Goal: Task Accomplishment & Management: Use online tool/utility

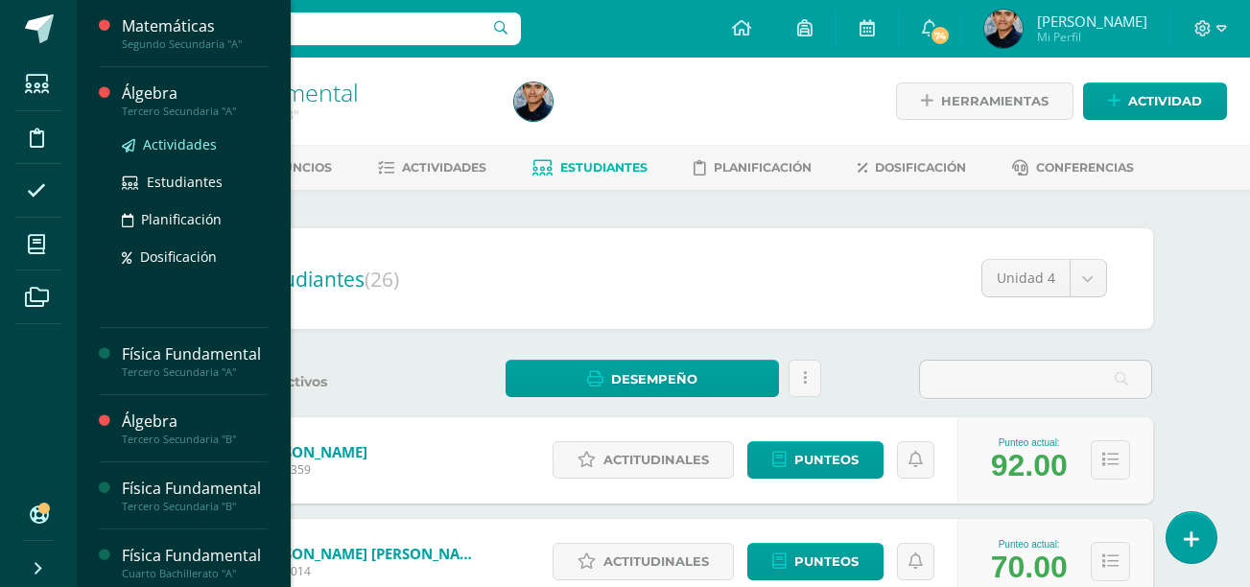
click at [134, 143] on icon at bounding box center [128, 145] width 13 height 13
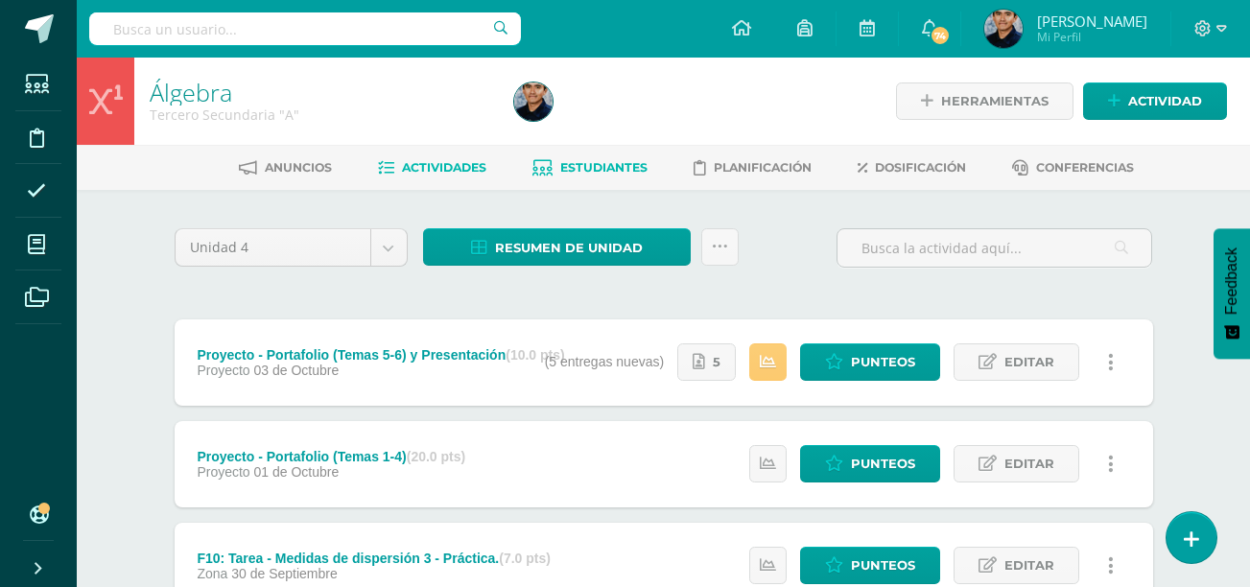
click at [592, 164] on span "Estudiantes" at bounding box center [603, 167] width 87 height 14
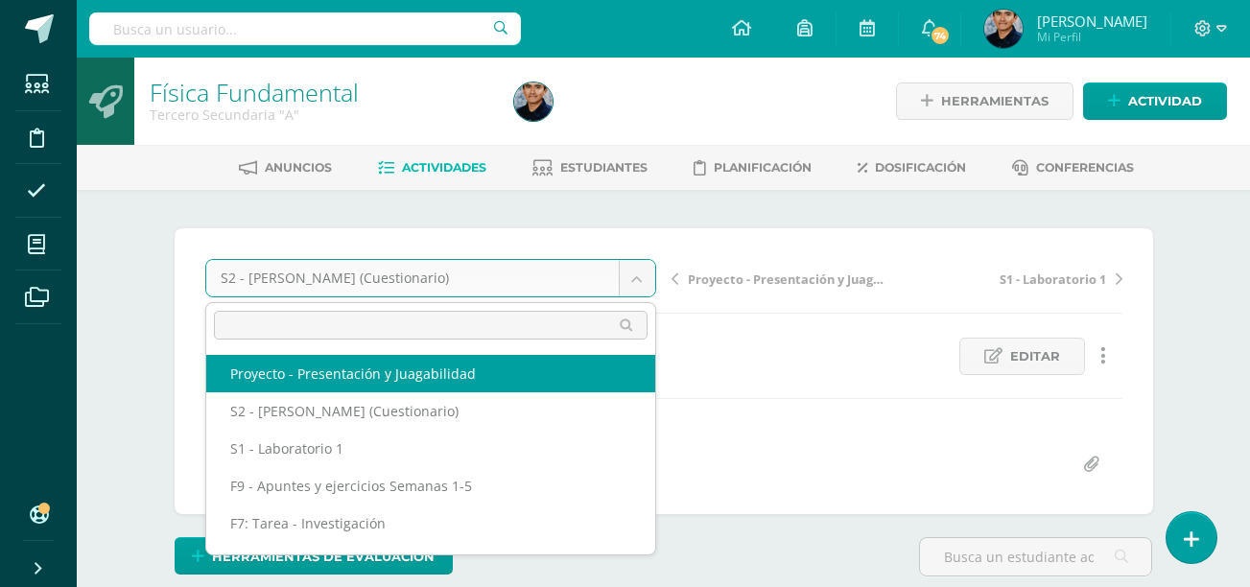
select select "/dashboard/teacher/grade-activity/51286/"
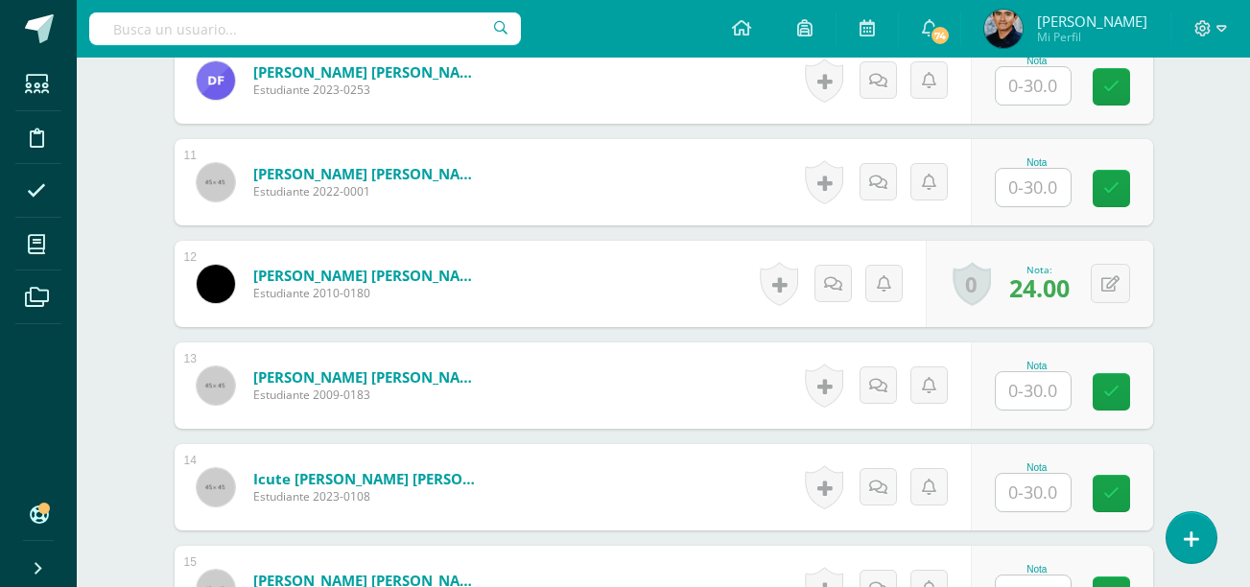
scroll to position [1545, 0]
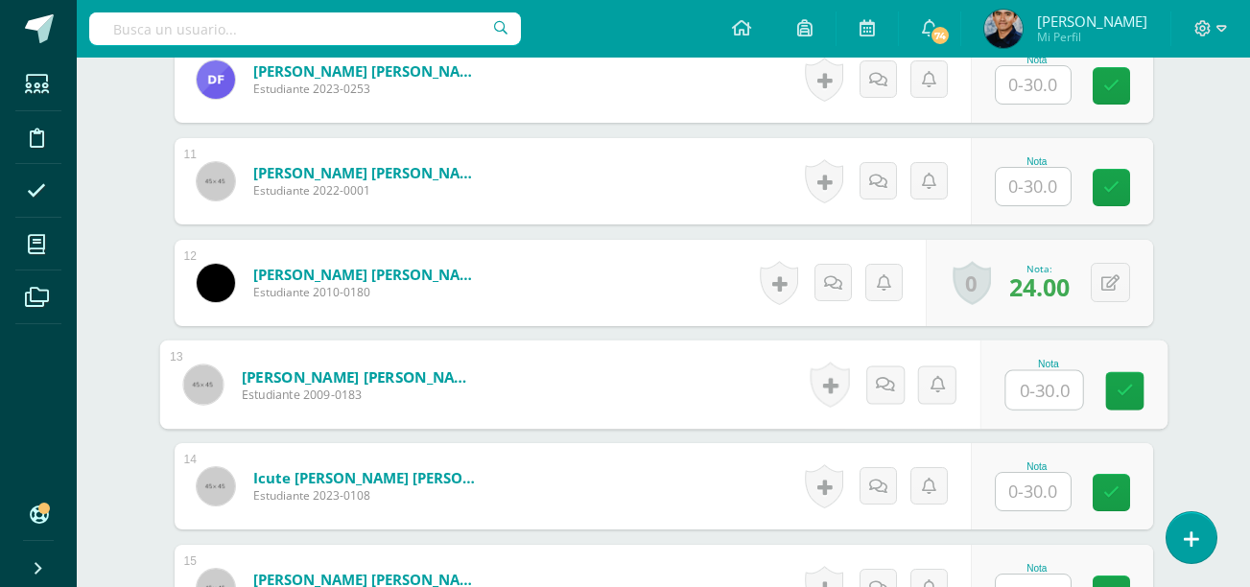
click at [1052, 399] on input "text" at bounding box center [1043, 390] width 77 height 38
type input "30"
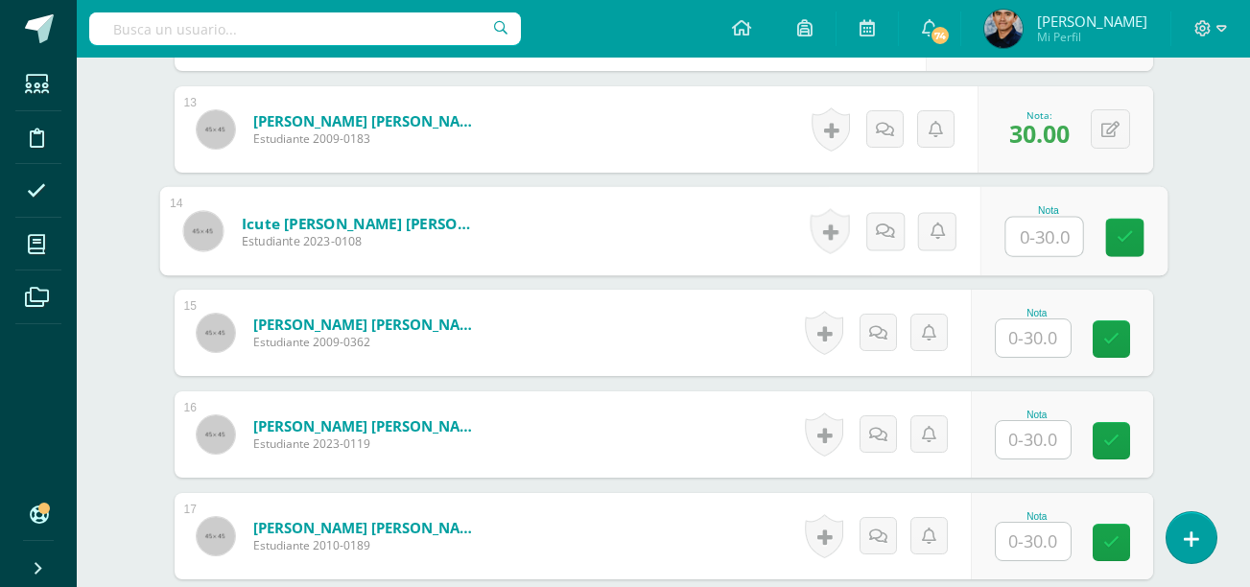
scroll to position [1815, 0]
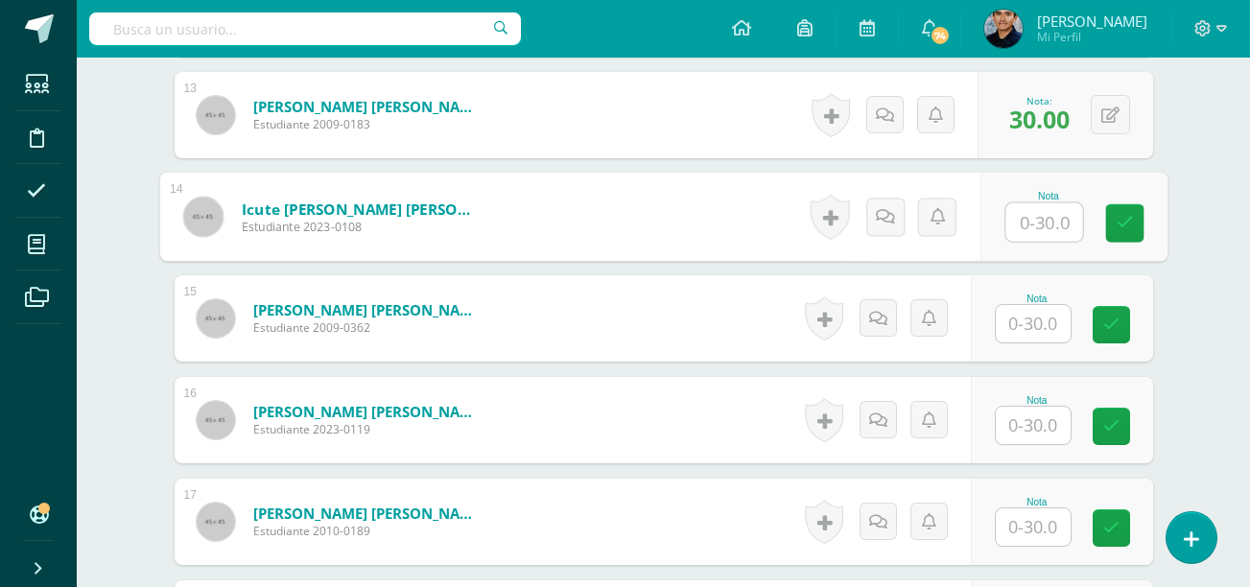
click at [1038, 331] on input "text" at bounding box center [1033, 323] width 75 height 37
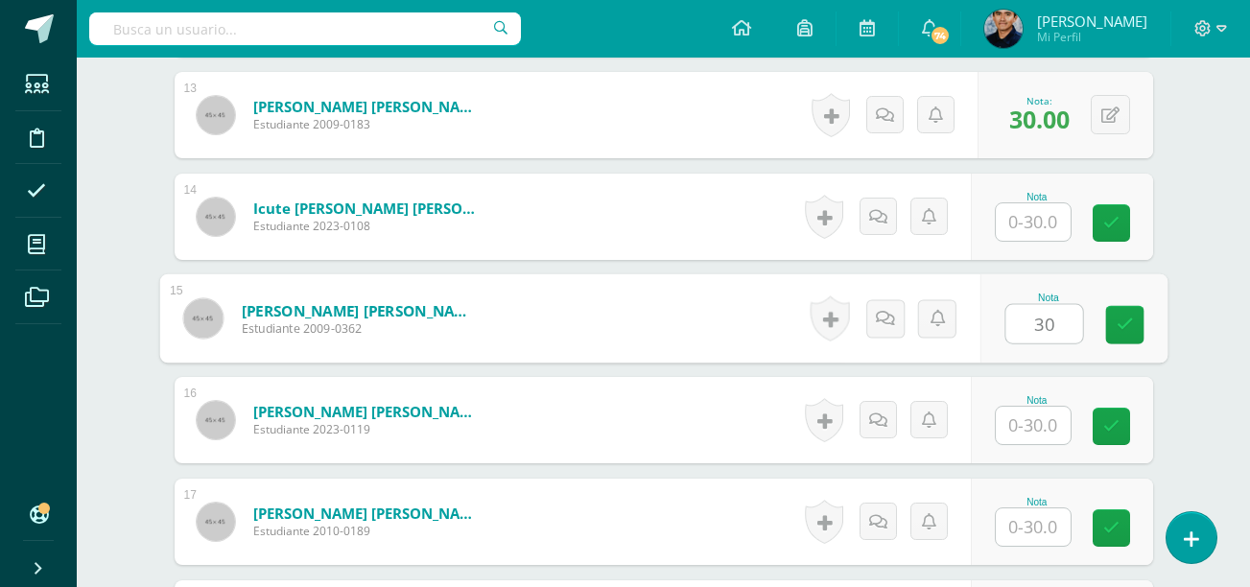
type input "30"
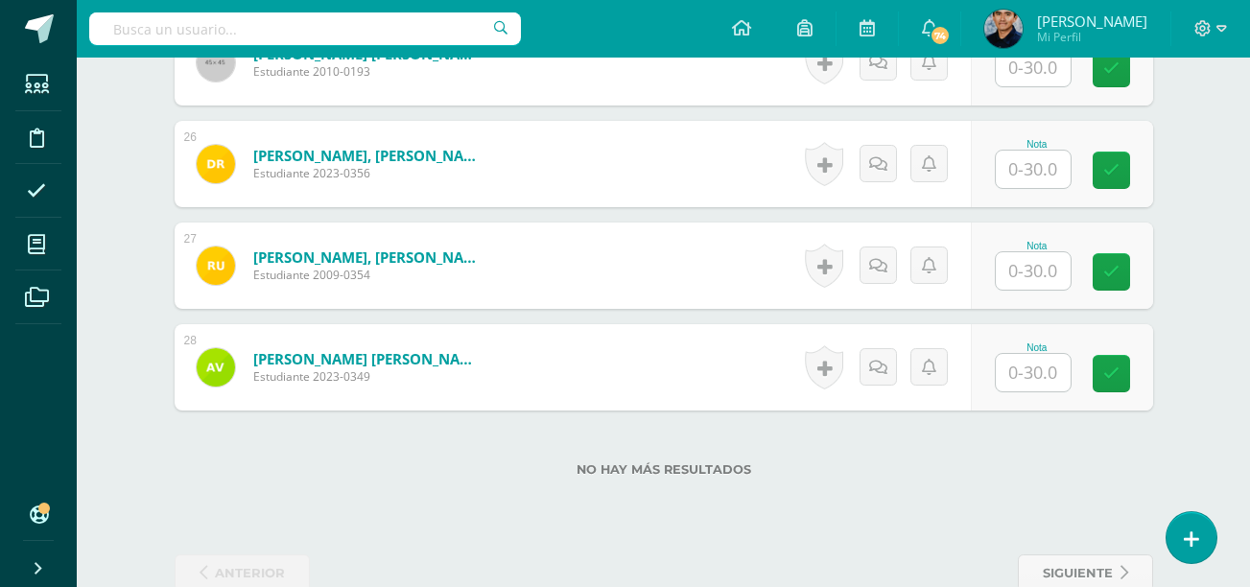
scroll to position [3087, 0]
click at [1053, 277] on input "text" at bounding box center [1033, 271] width 75 height 37
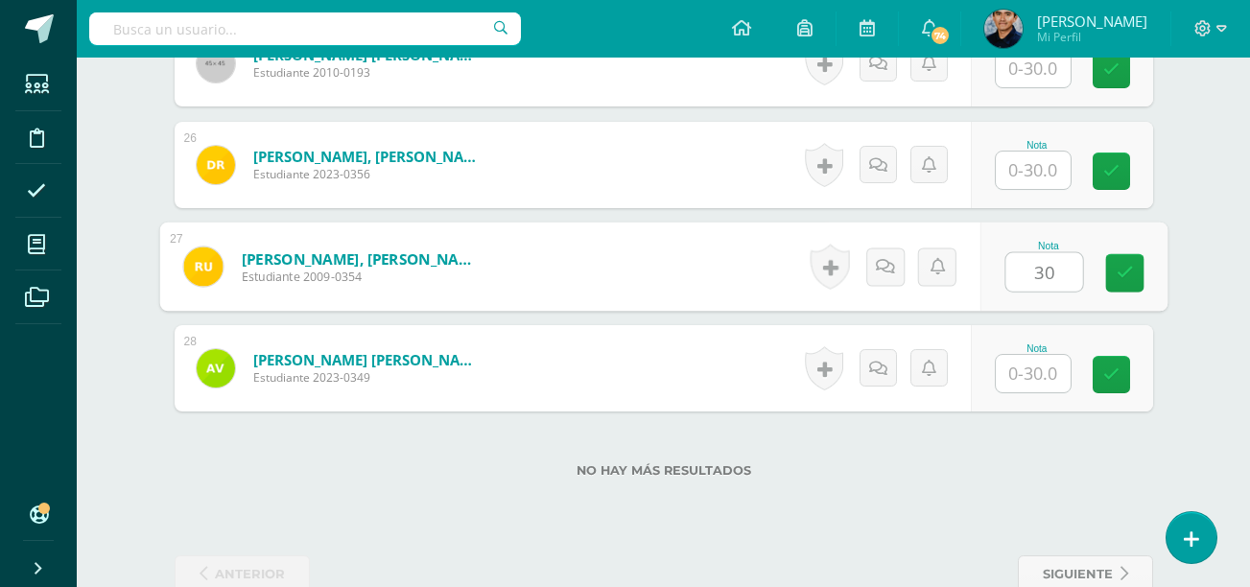
type input "30"
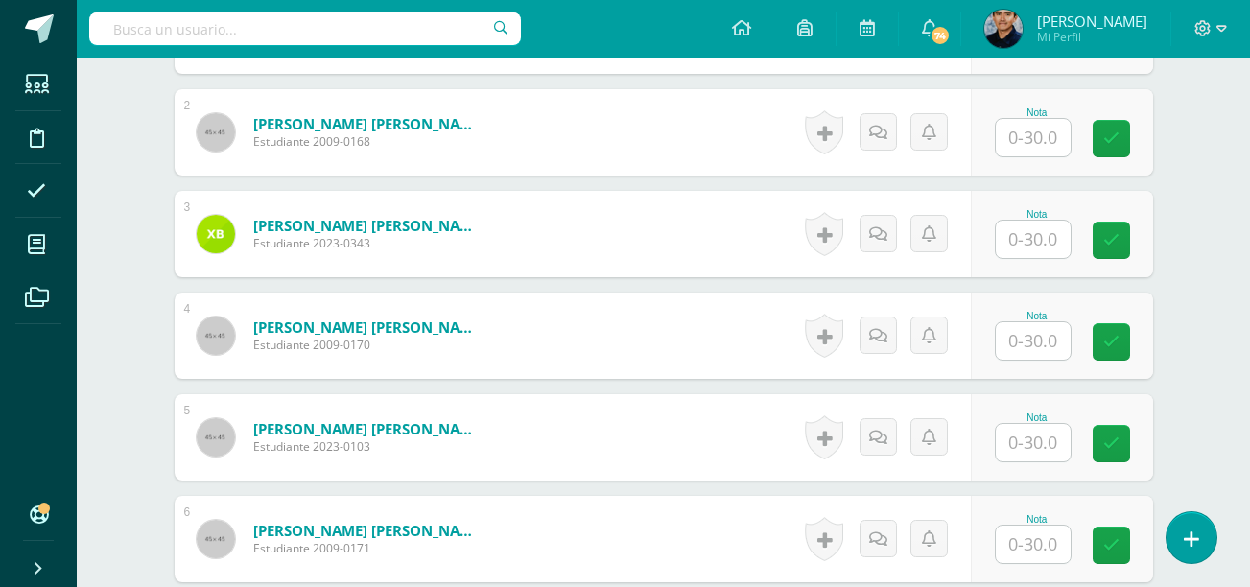
scroll to position [719, 0]
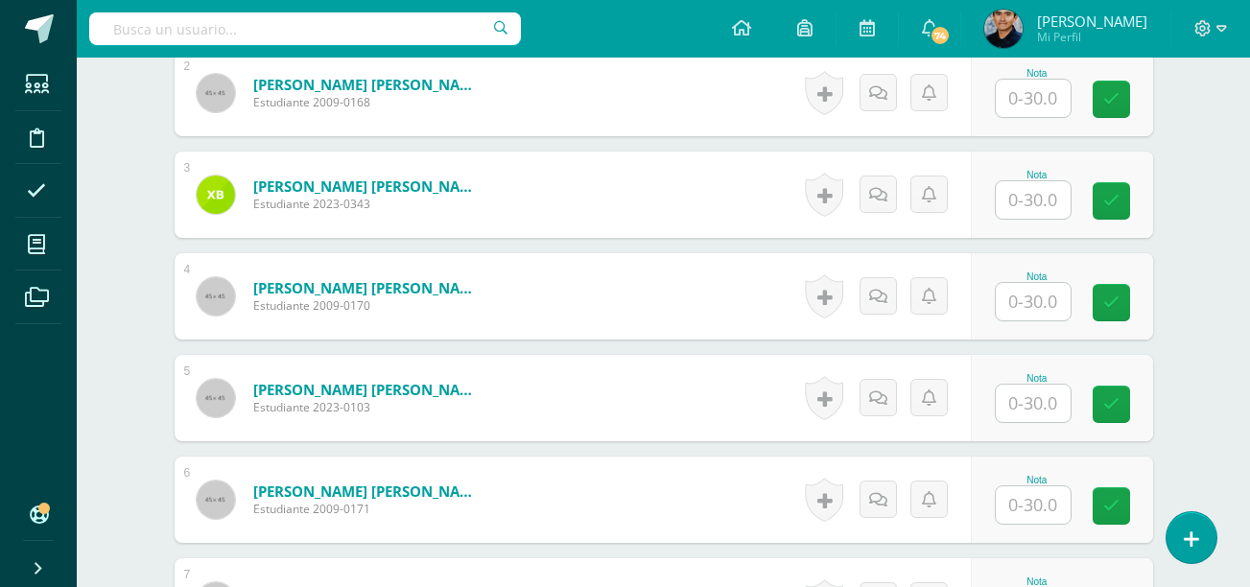
click at [1012, 285] on input "text" at bounding box center [1033, 301] width 75 height 37
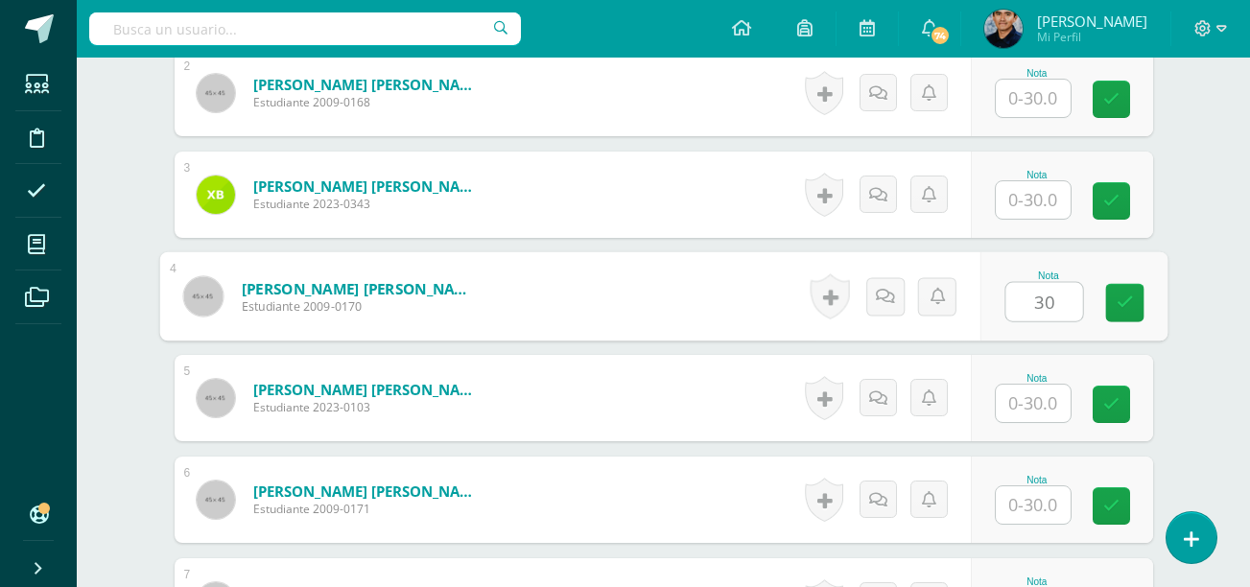
type input "30"
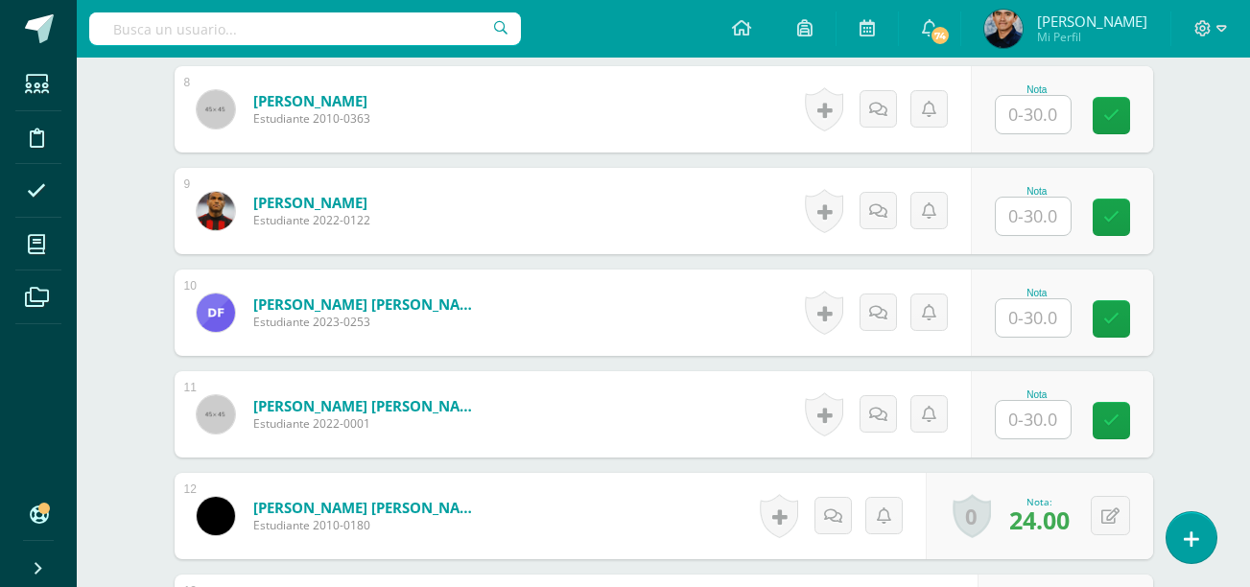
scroll to position [1365, 0]
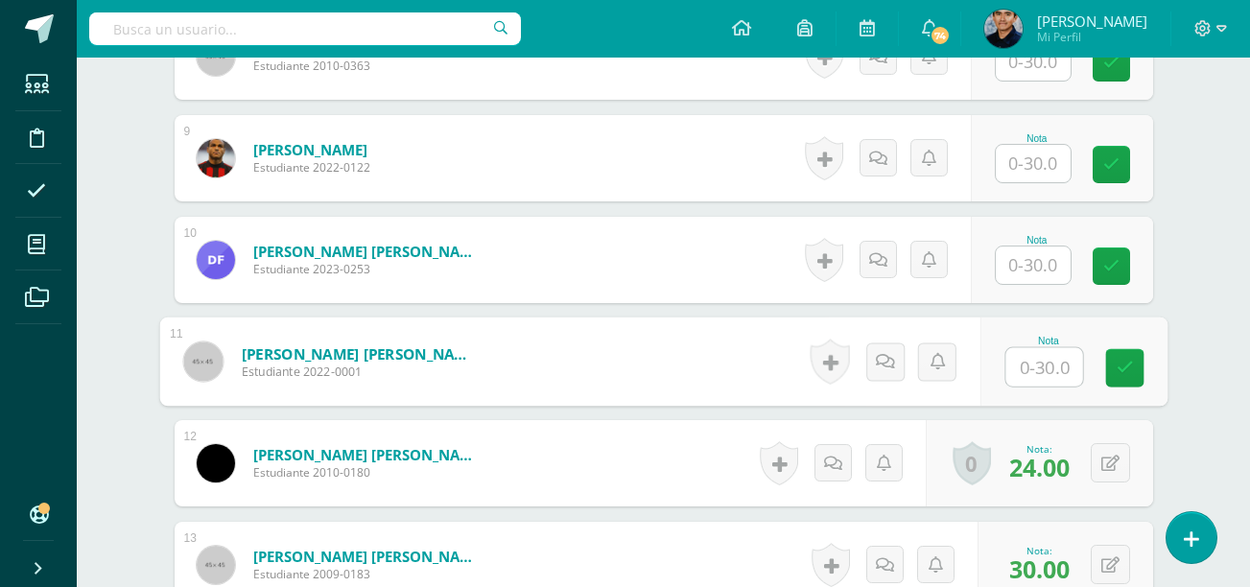
click at [1048, 370] on input "text" at bounding box center [1043, 367] width 77 height 38
type input "30"
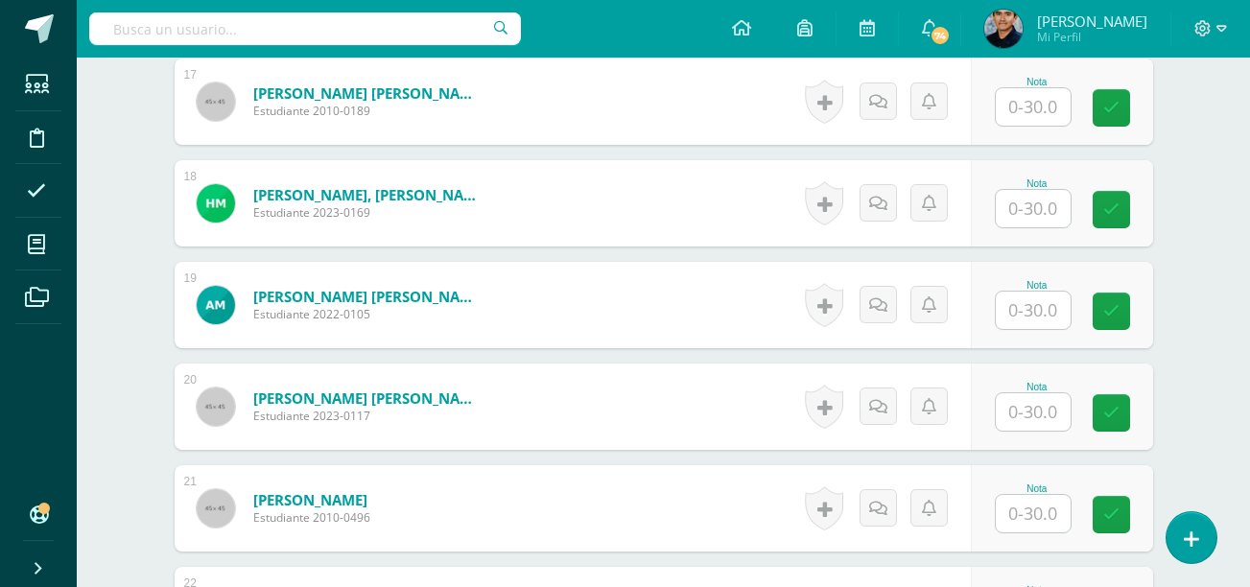
scroll to position [2240, 0]
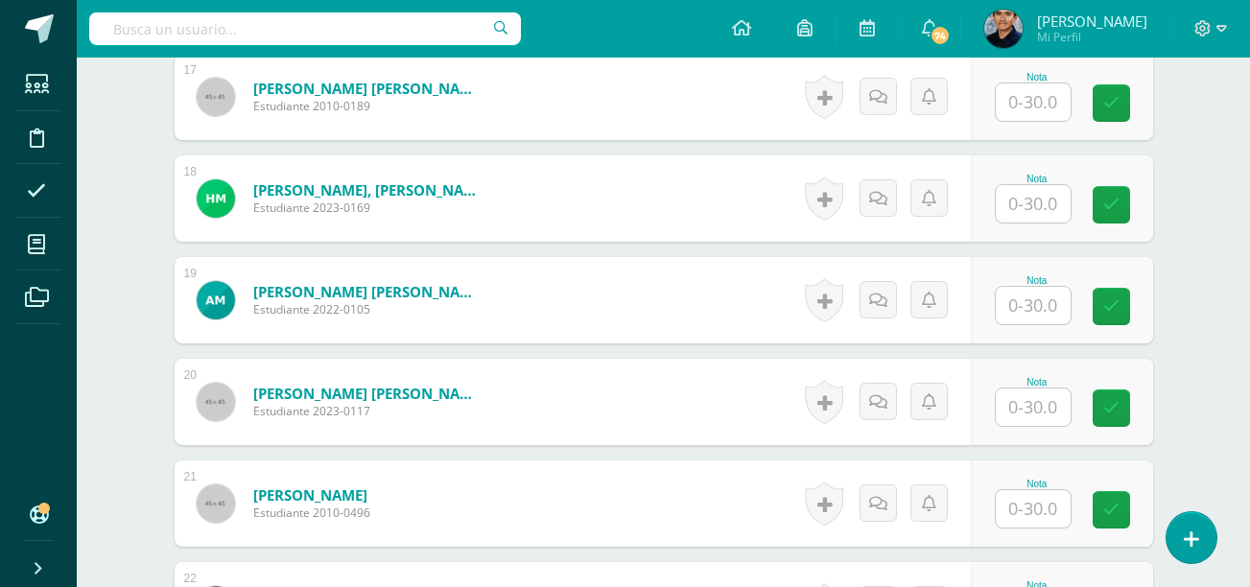
click at [1030, 413] on input "text" at bounding box center [1033, 407] width 75 height 37
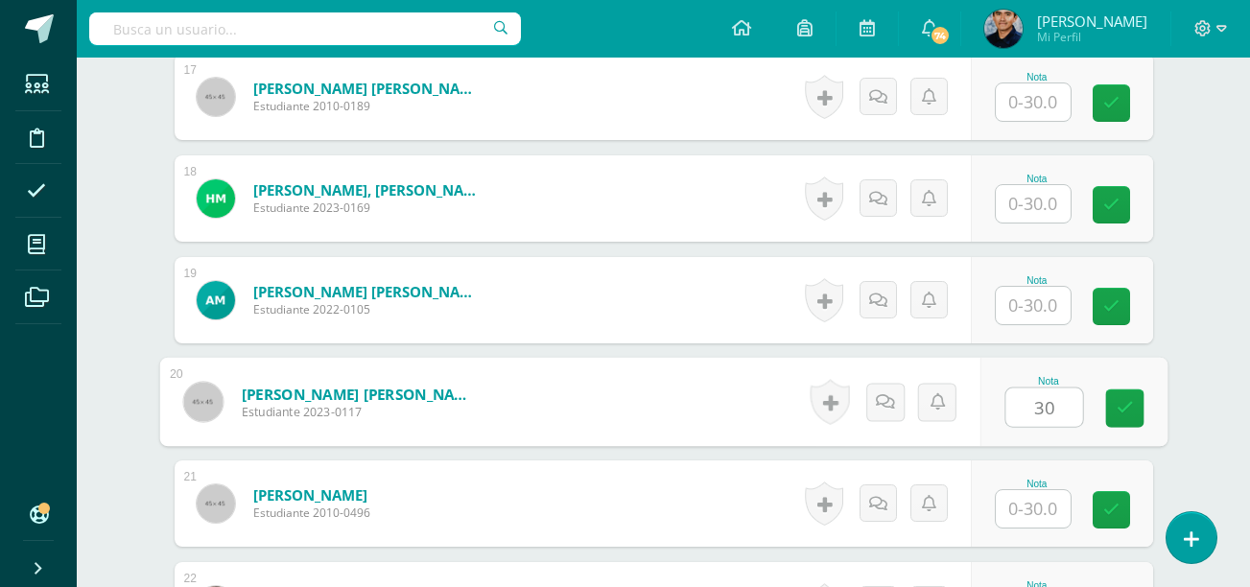
type input "30"
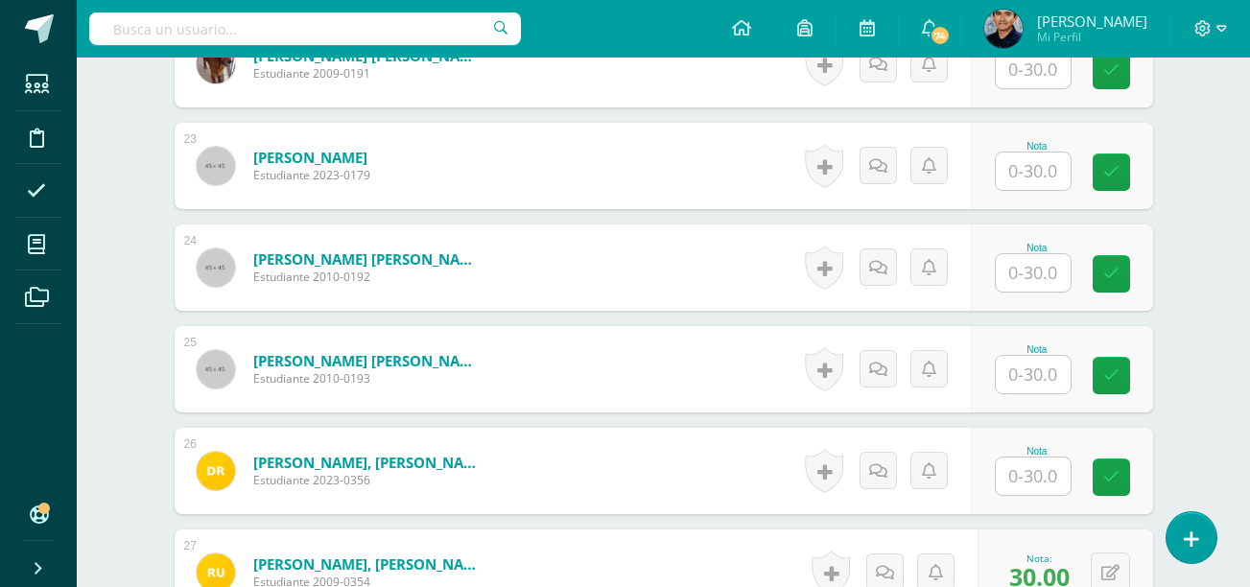
scroll to position [2640, 0]
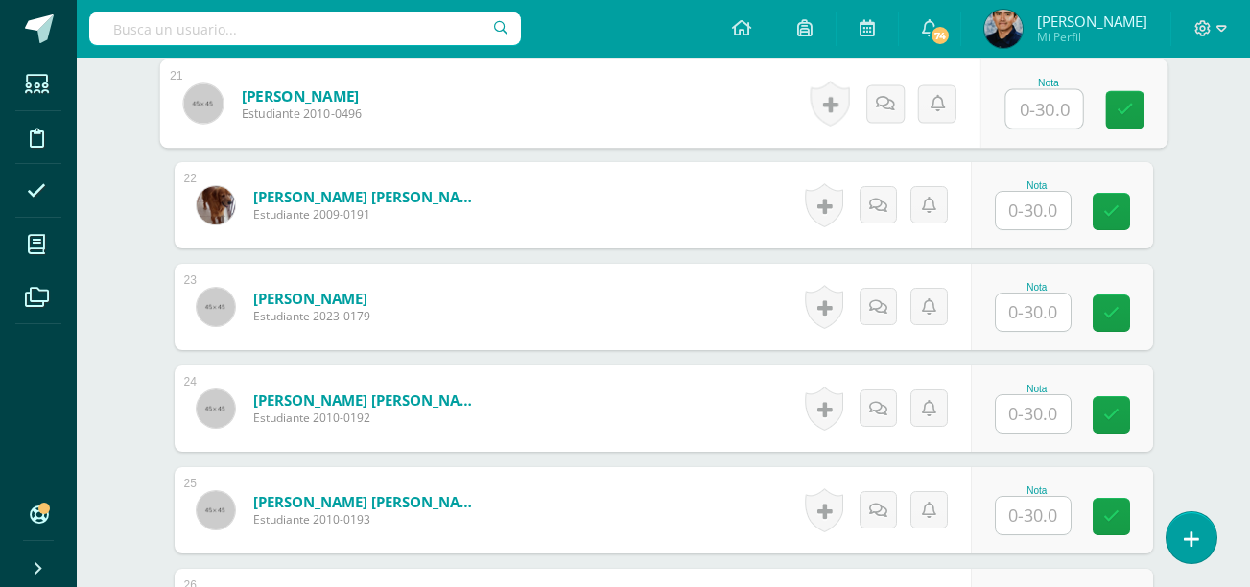
click at [1013, 315] on input "text" at bounding box center [1033, 312] width 75 height 37
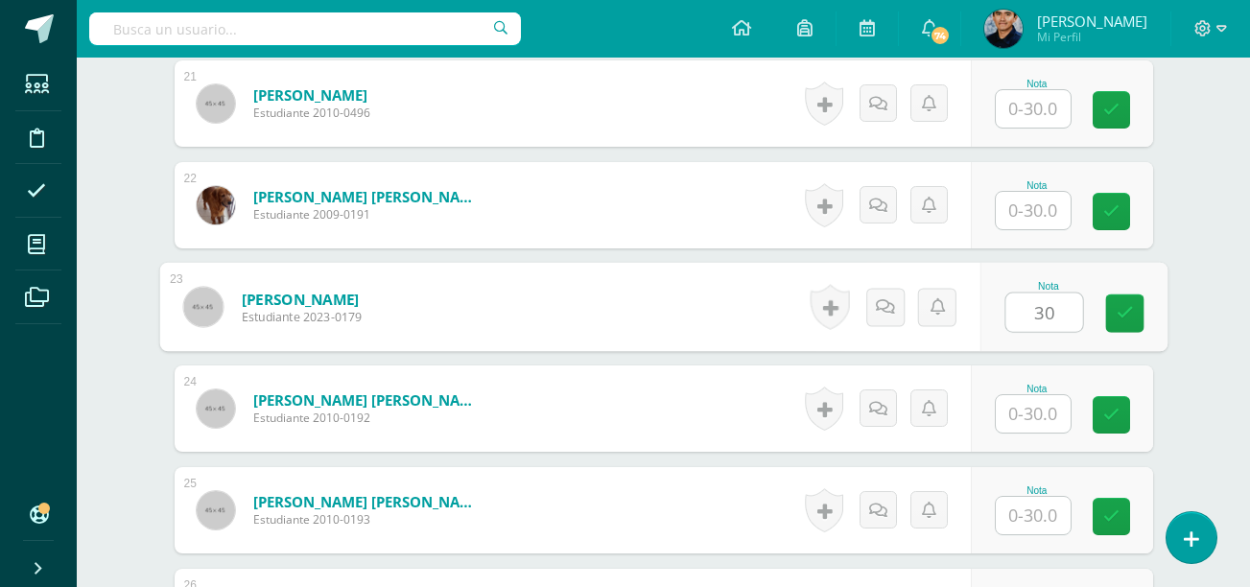
type input "30"
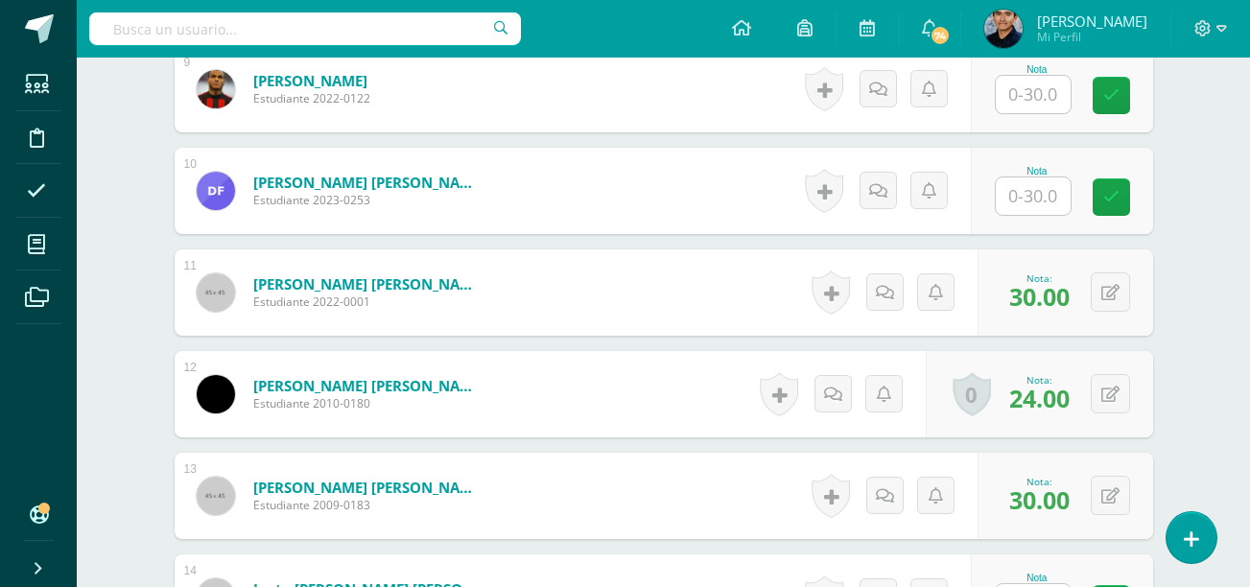
scroll to position [1279, 0]
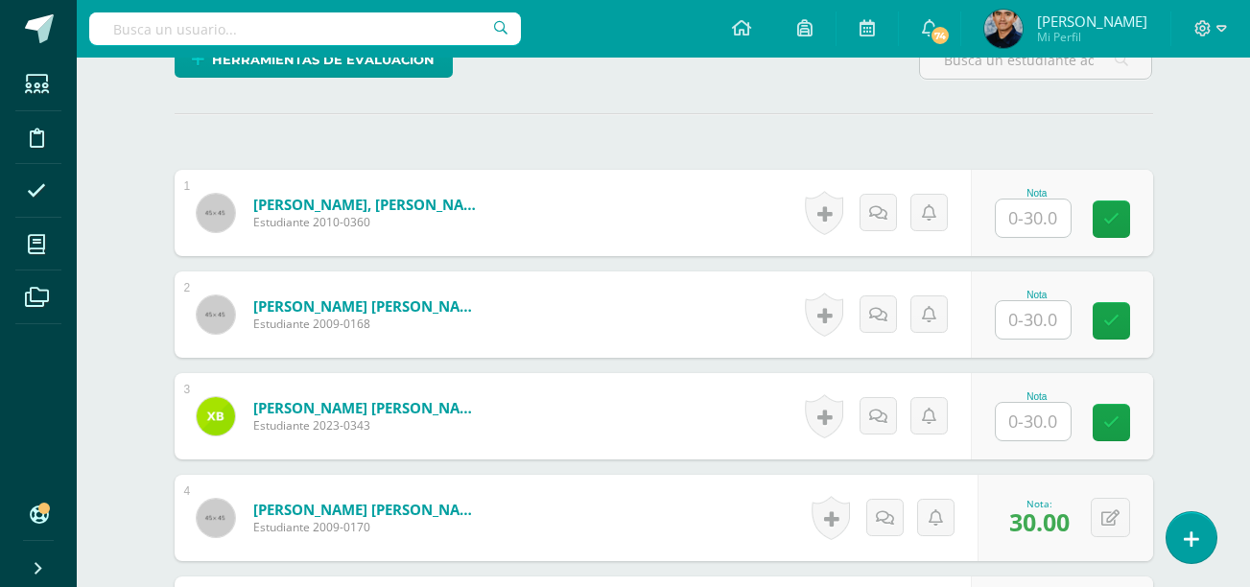
scroll to position [552, 0]
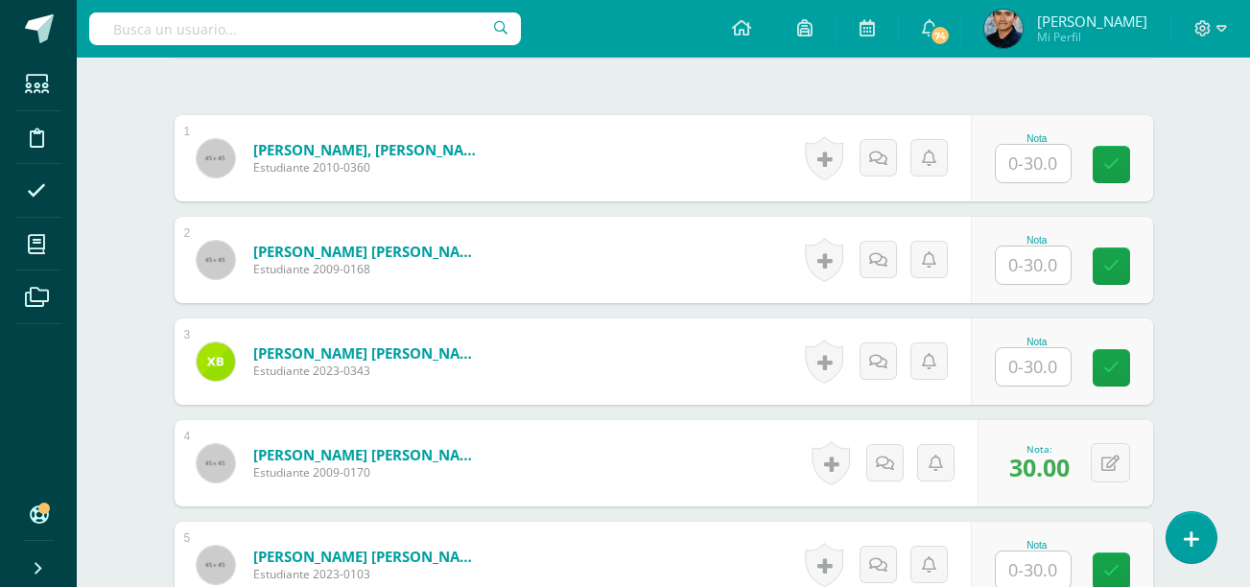
click at [1040, 270] on input "text" at bounding box center [1033, 265] width 75 height 37
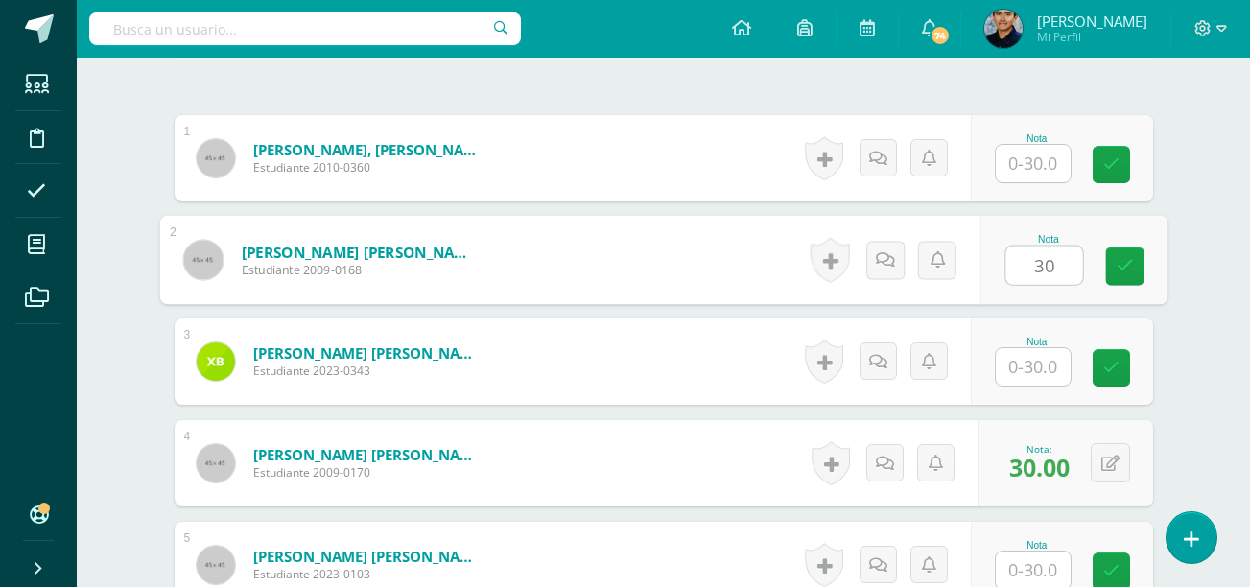
type input "30"
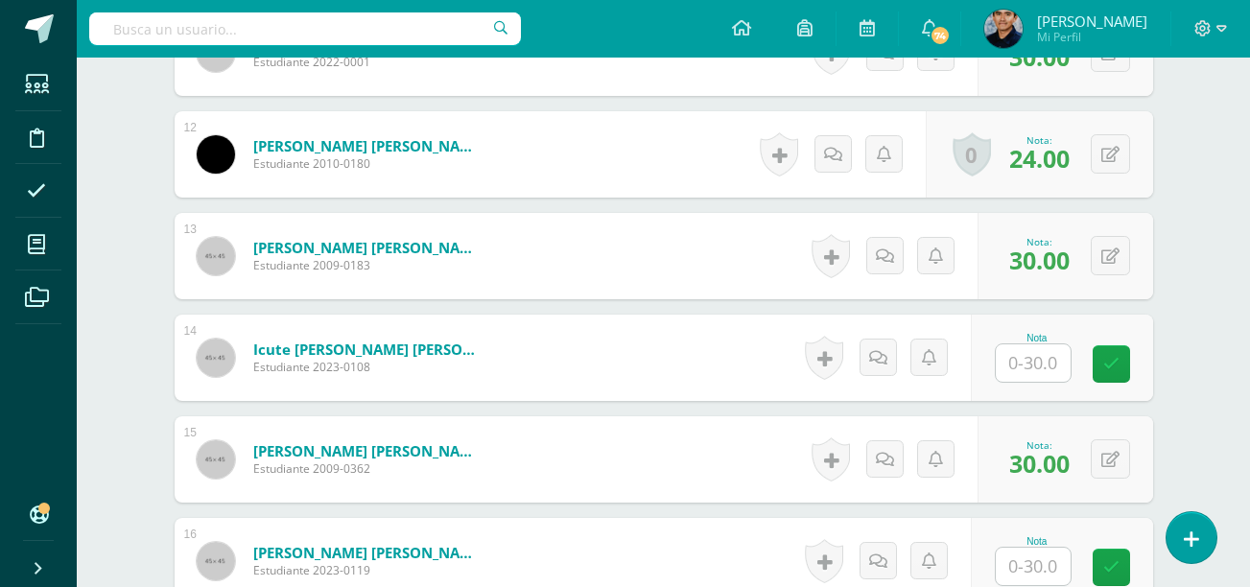
scroll to position [1686, 0]
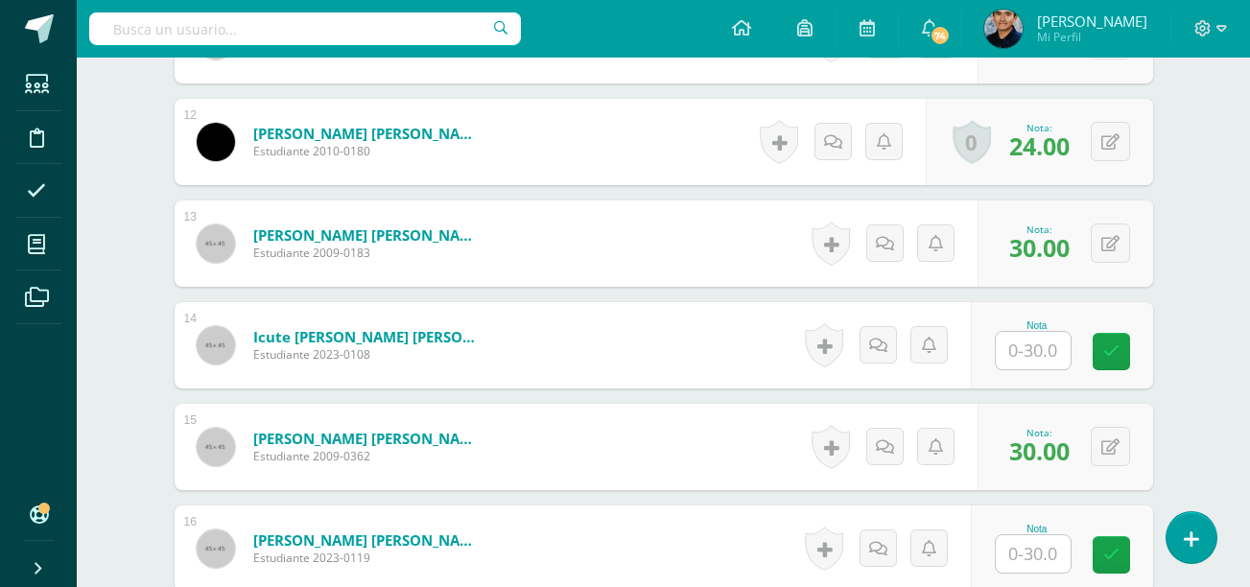
click at [1047, 354] on input "text" at bounding box center [1033, 350] width 75 height 37
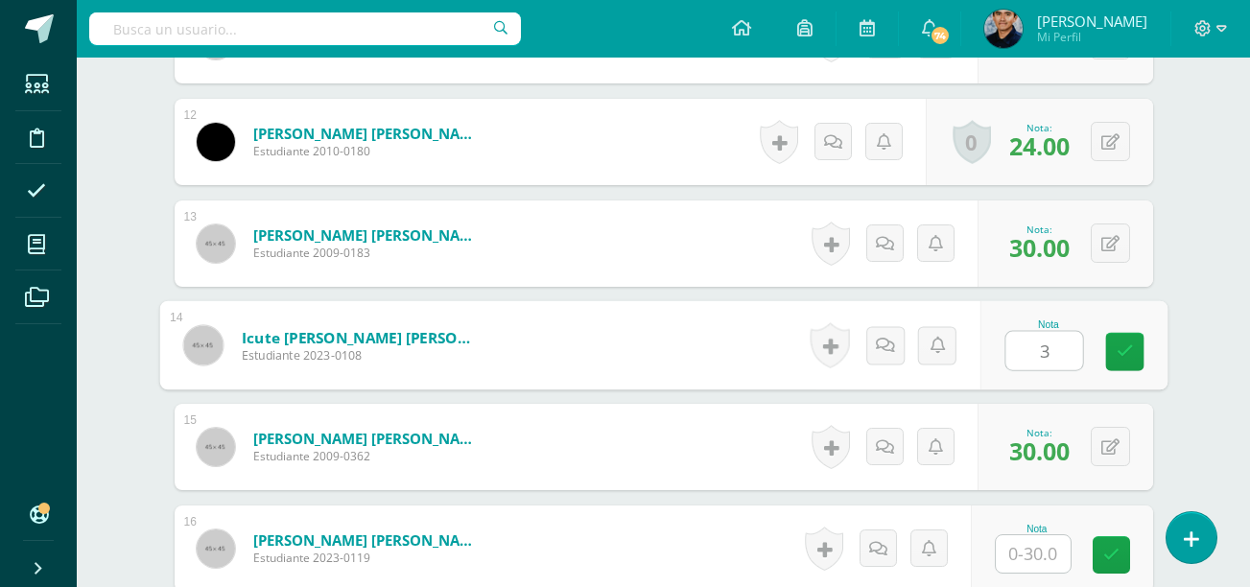
type input "30"
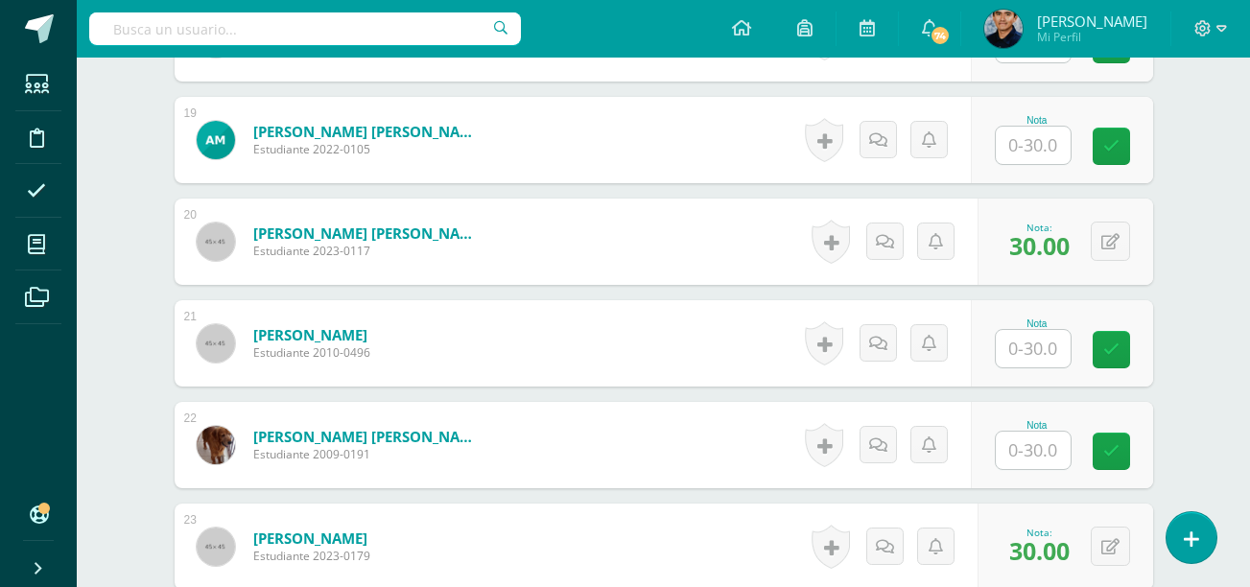
scroll to position [2403, 0]
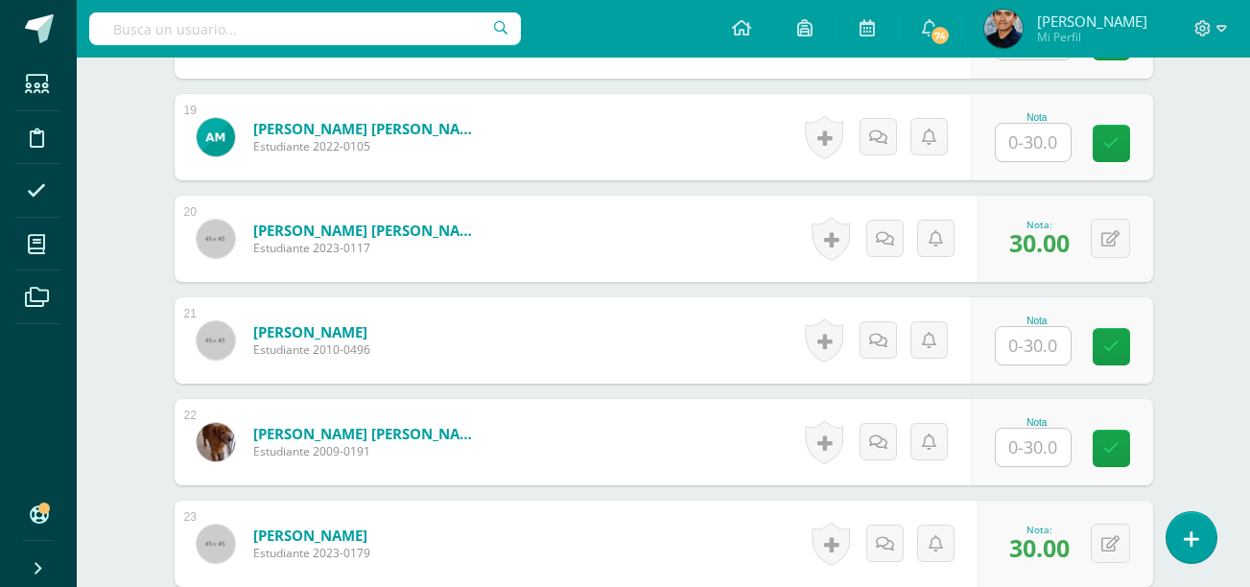
click at [1016, 455] on input "text" at bounding box center [1033, 447] width 75 height 37
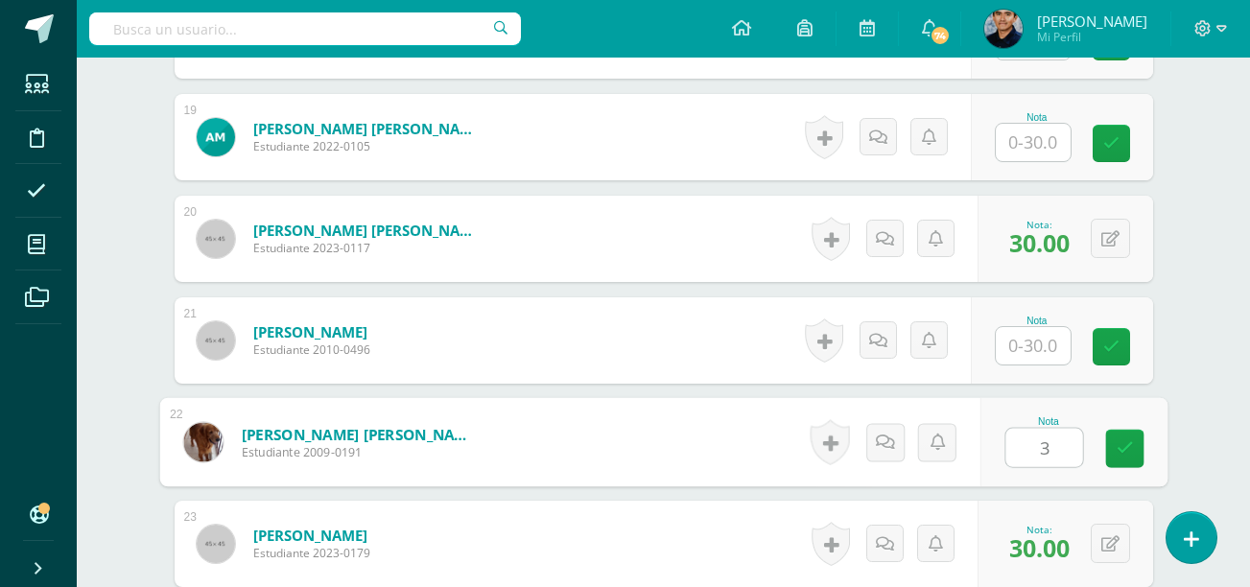
type input "30"
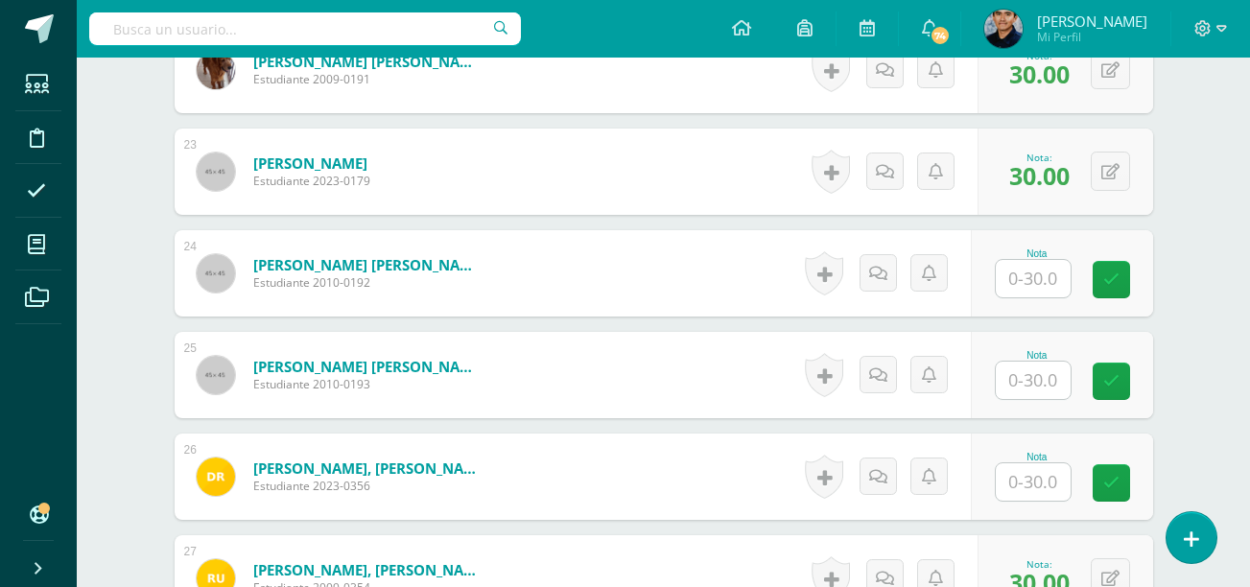
scroll to position [2777, 0]
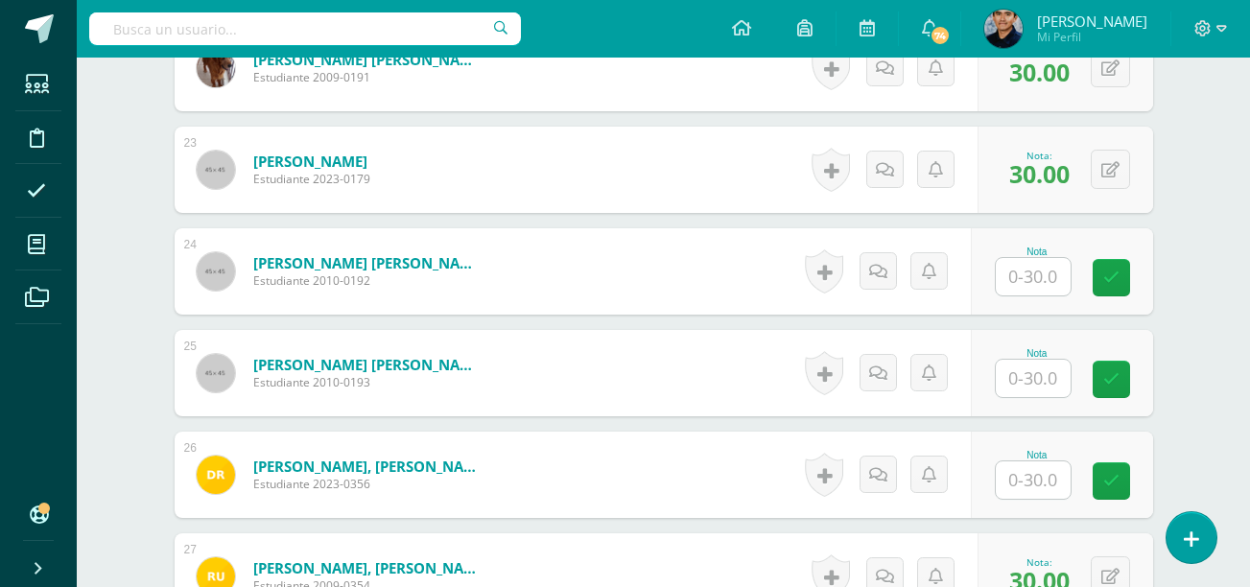
click at [1030, 484] on input "text" at bounding box center [1033, 479] width 75 height 37
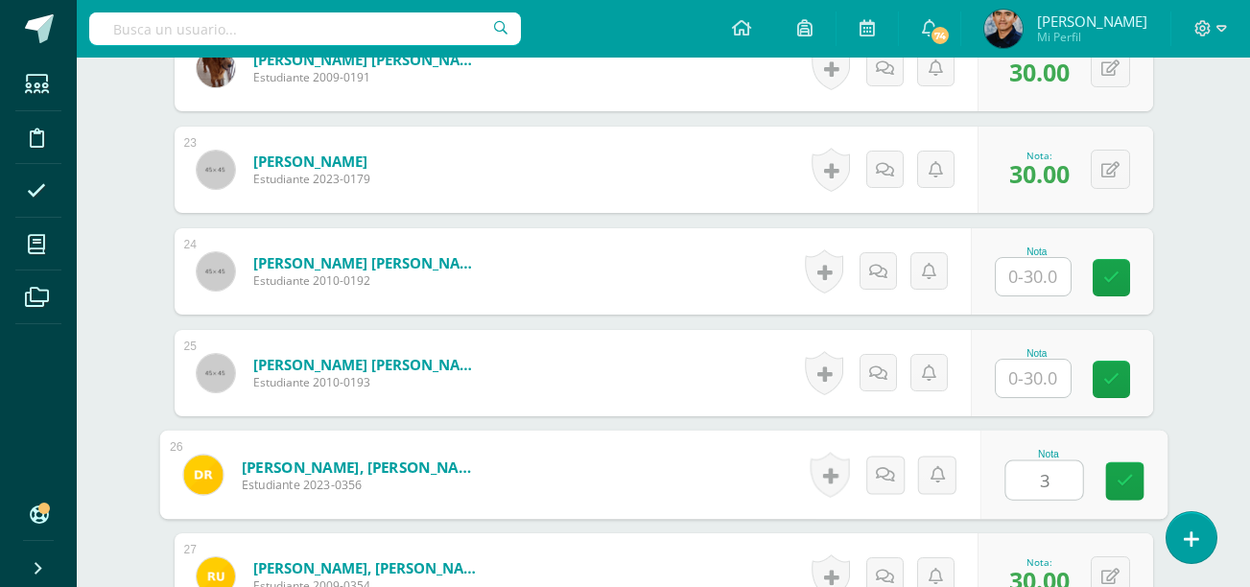
type input "30"
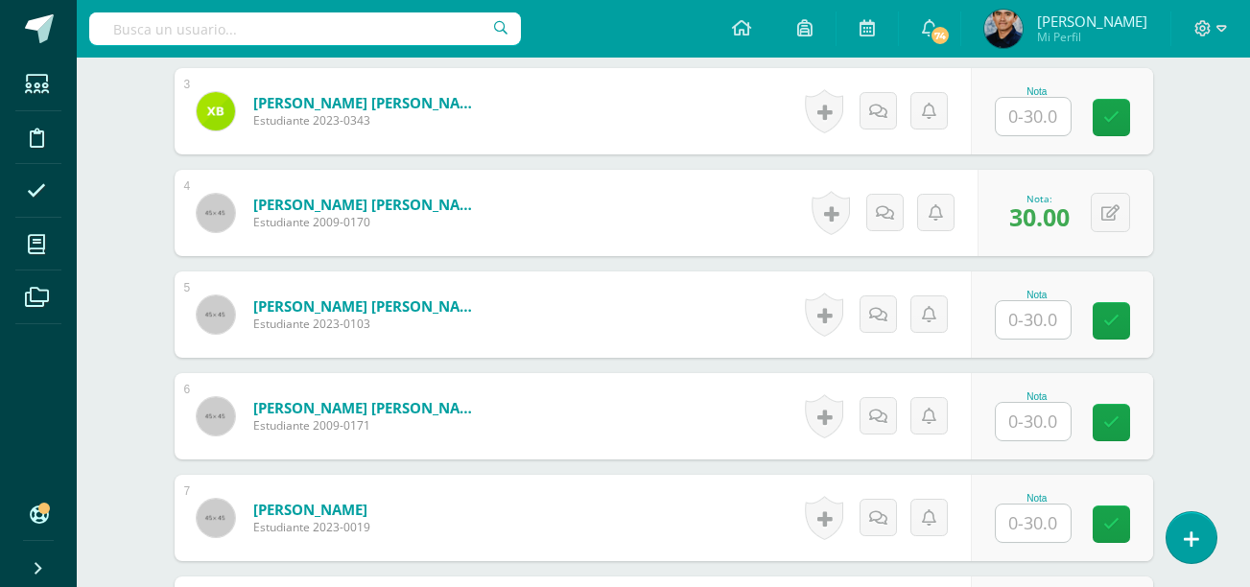
scroll to position [816, 0]
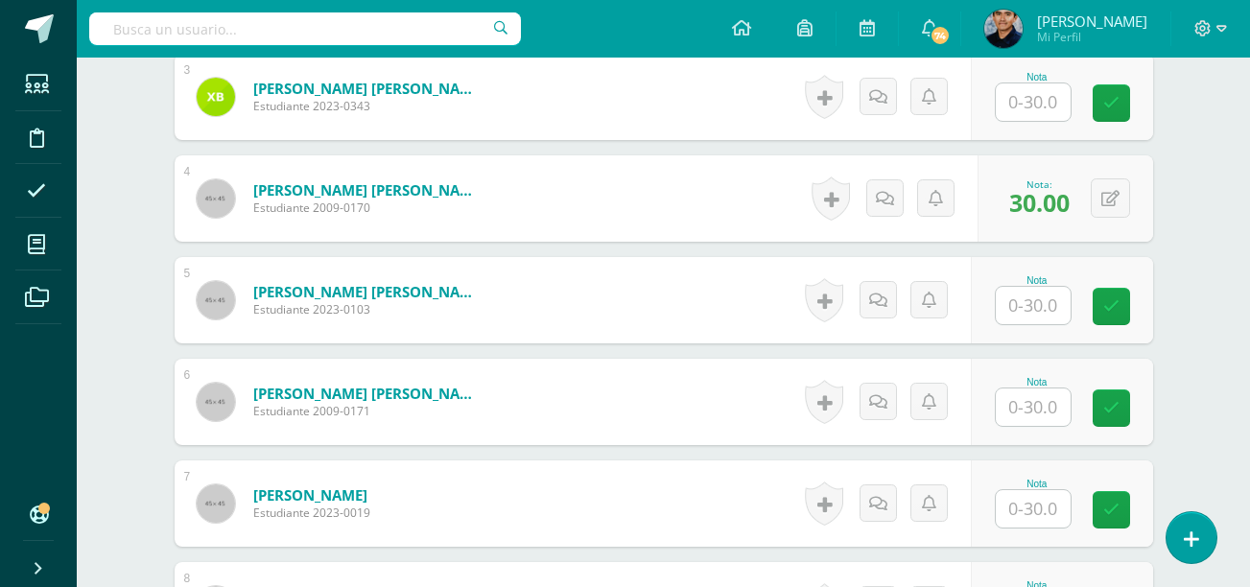
click at [1041, 303] on input "text" at bounding box center [1033, 305] width 75 height 37
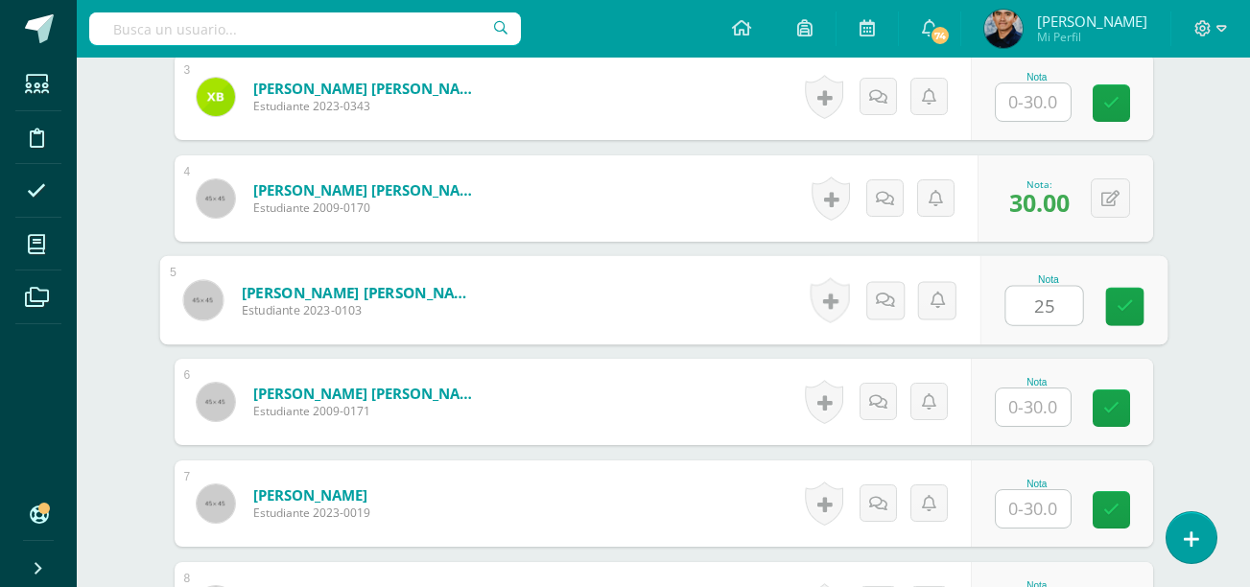
type input "25"
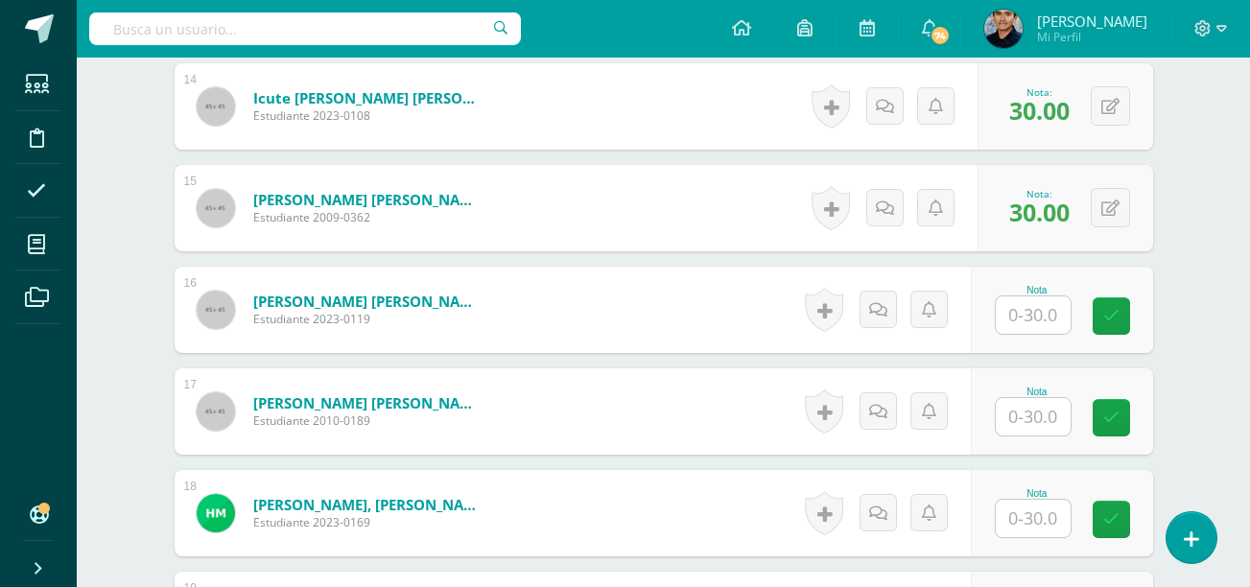
scroll to position [1947, 0]
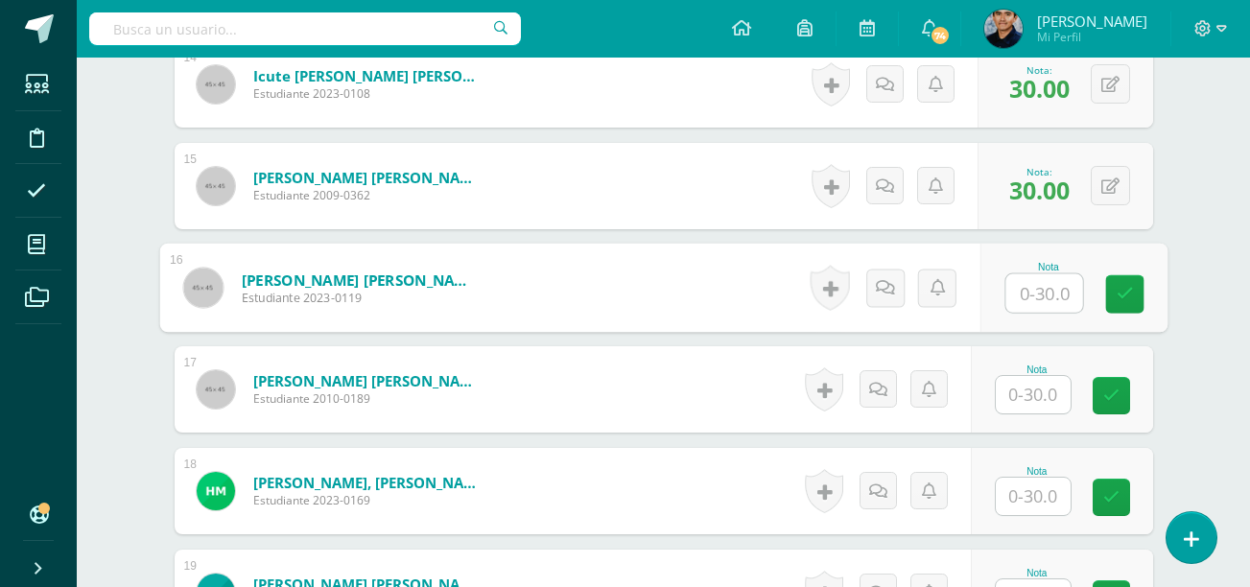
click at [1047, 288] on input "text" at bounding box center [1043, 293] width 77 height 38
click at [1047, 288] on input "0" at bounding box center [1043, 293] width 77 height 38
type input "0"
type input "25"
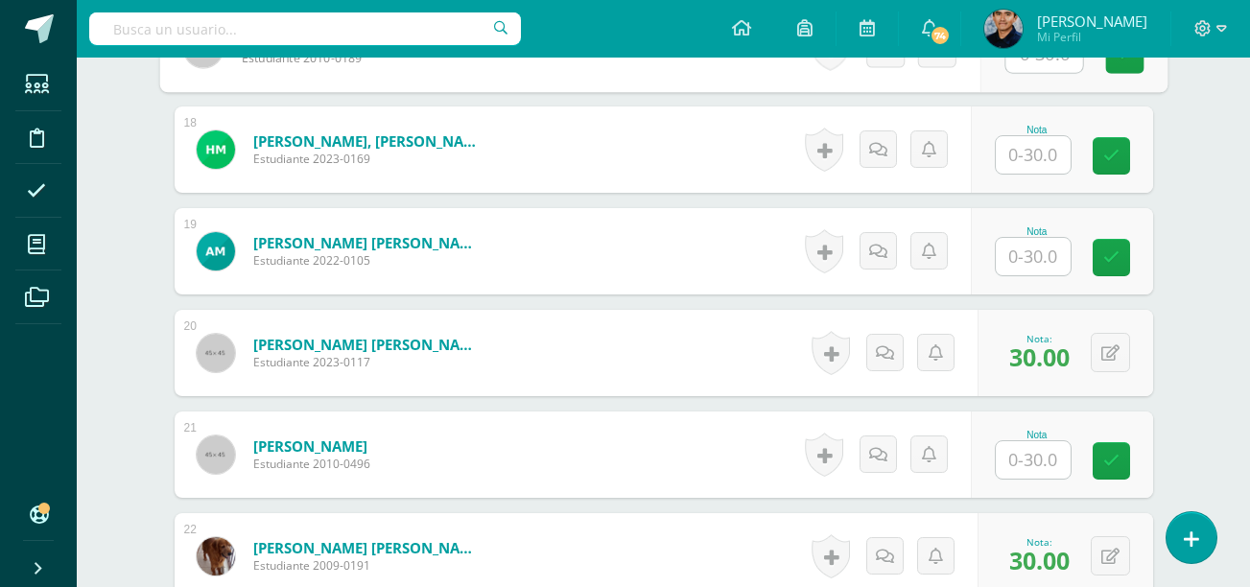
scroll to position [2290, 0]
click at [1023, 250] on input "text" at bounding box center [1033, 255] width 75 height 37
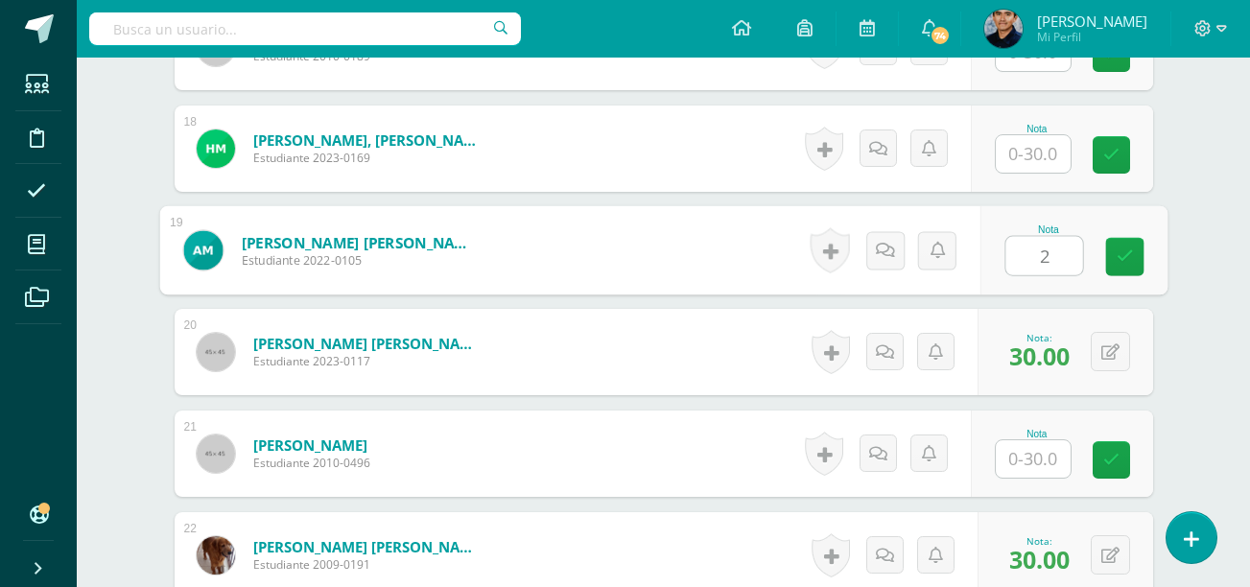
type input "25"
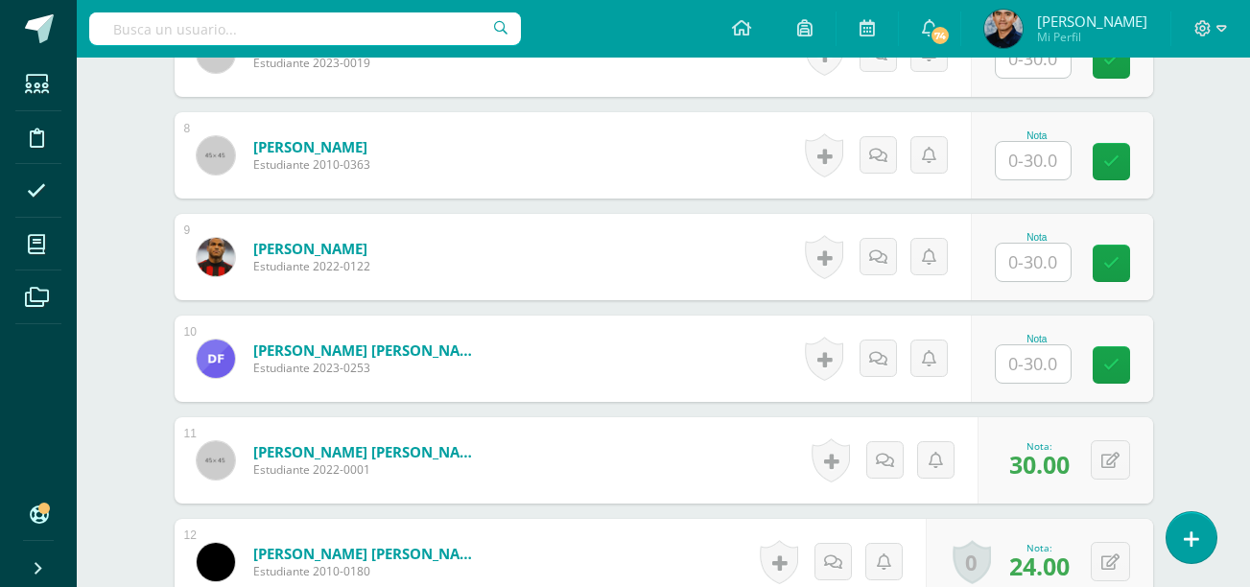
scroll to position [1267, 0]
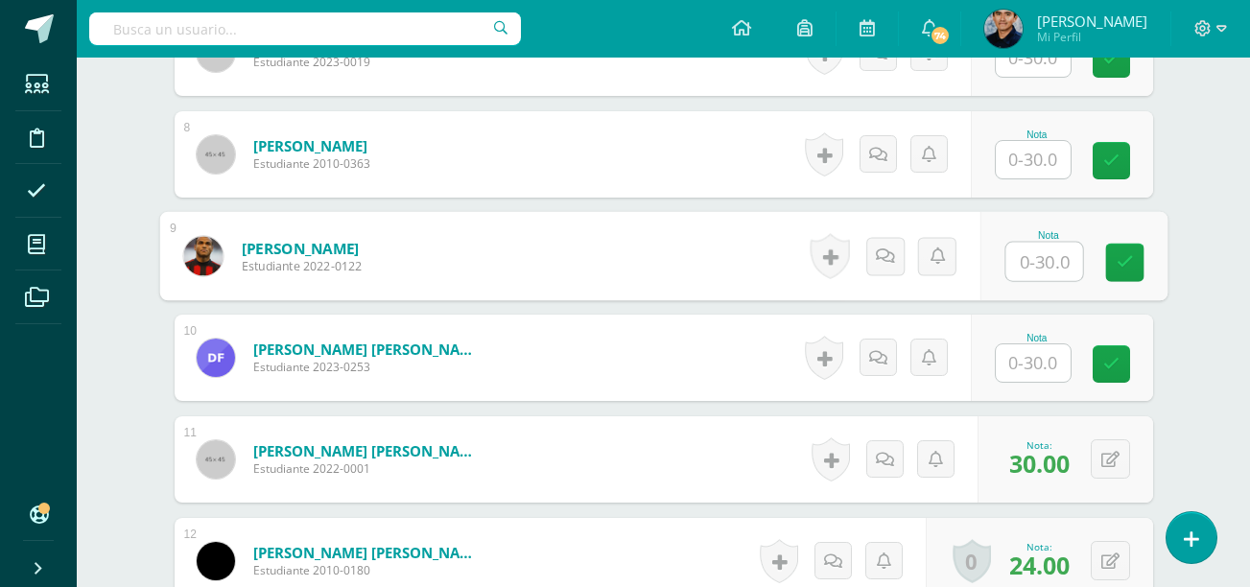
click at [1025, 261] on input "text" at bounding box center [1043, 262] width 77 height 38
type input "25"
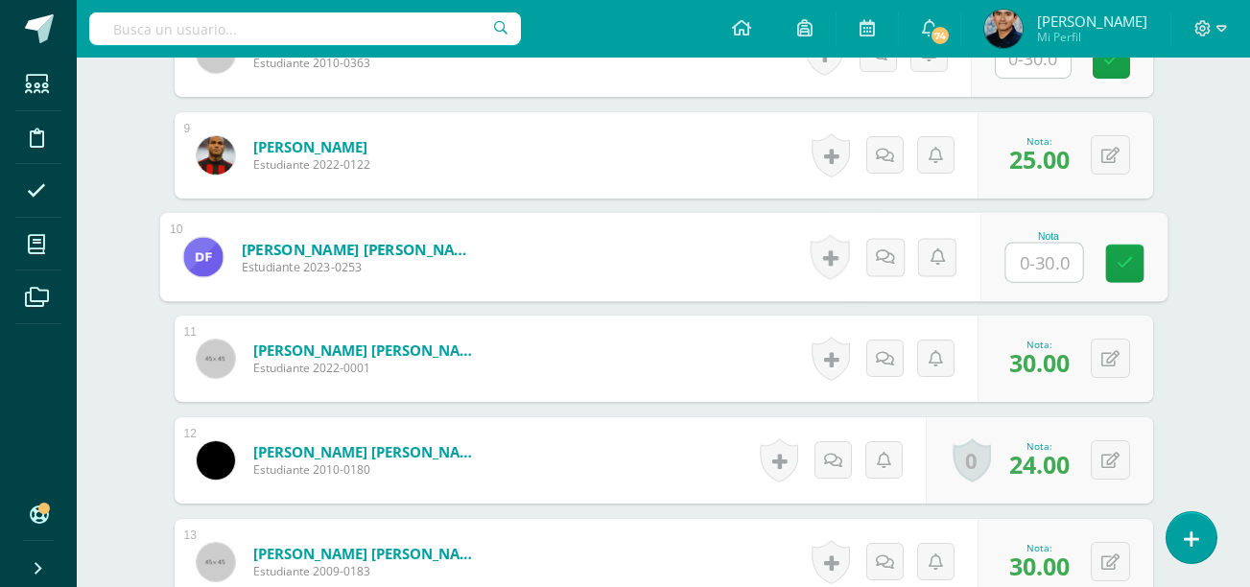
scroll to position [1367, 0]
click at [1076, 261] on input "text" at bounding box center [1043, 264] width 77 height 38
type input "30"
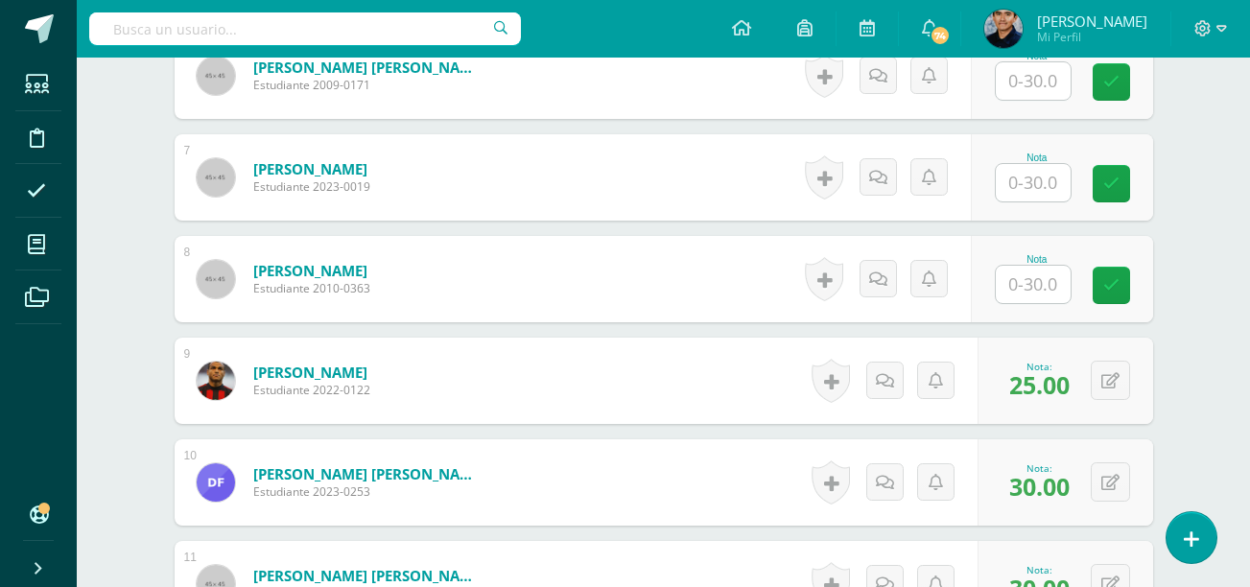
scroll to position [1134, 0]
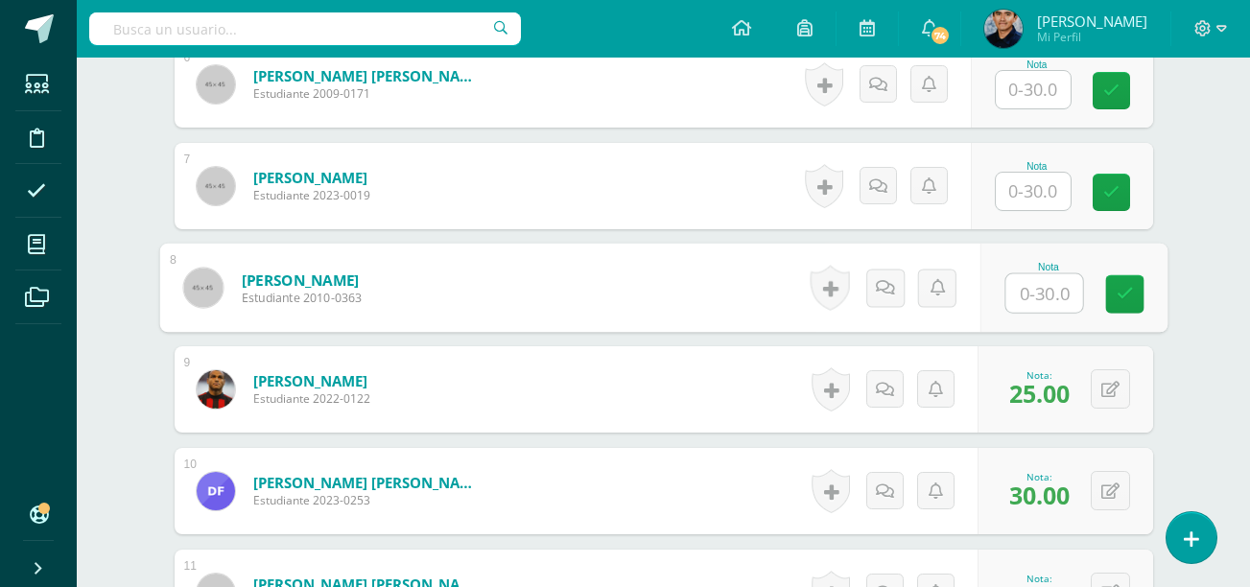
click at [1011, 298] on input "text" at bounding box center [1043, 293] width 77 height 38
type input "30"
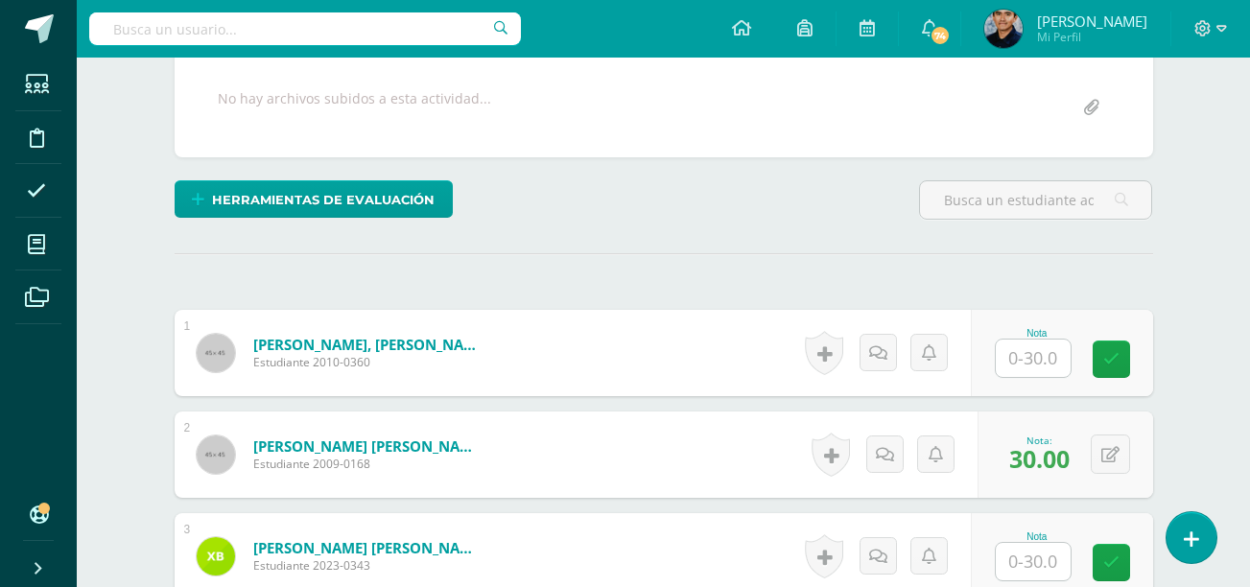
scroll to position [358, 0]
click at [1018, 346] on input "text" at bounding box center [1033, 357] width 75 height 37
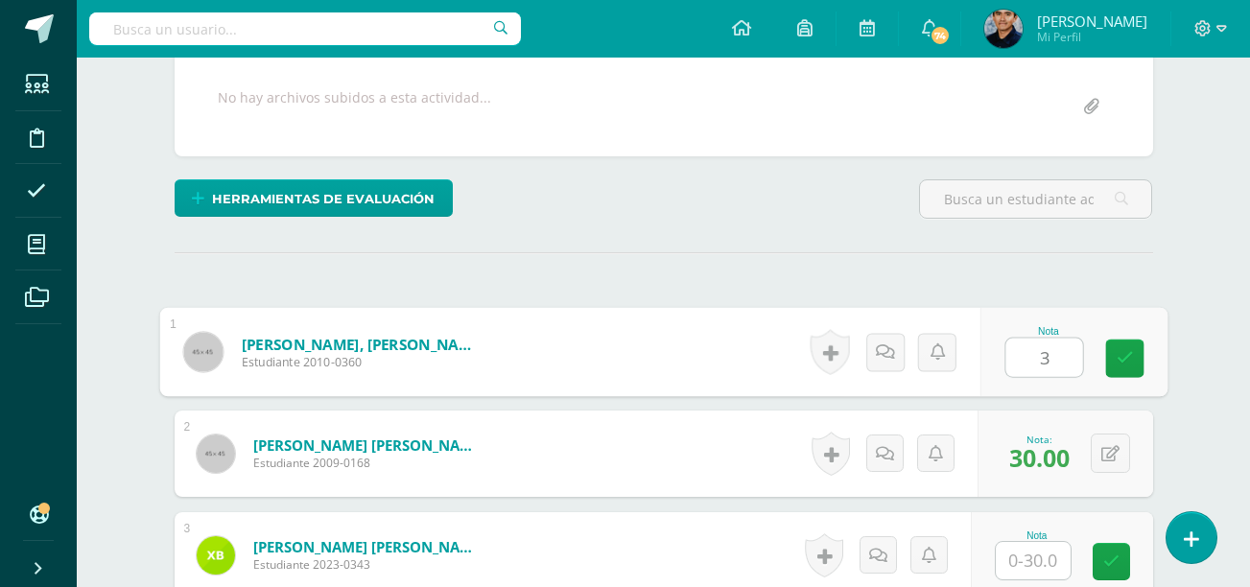
type input "30"
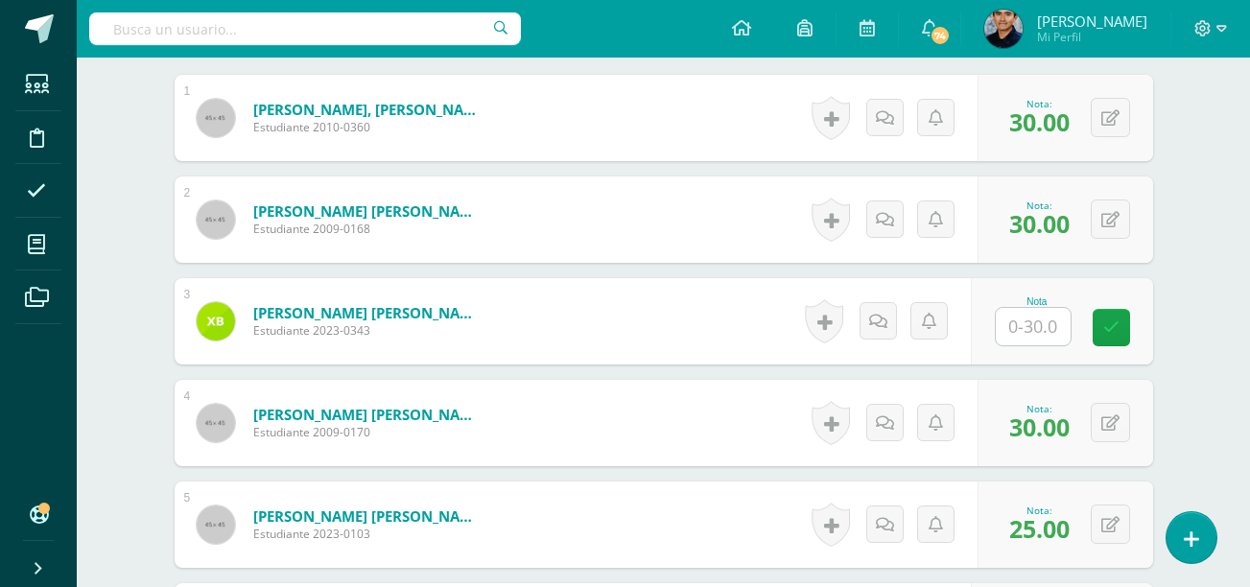
scroll to position [595, 0]
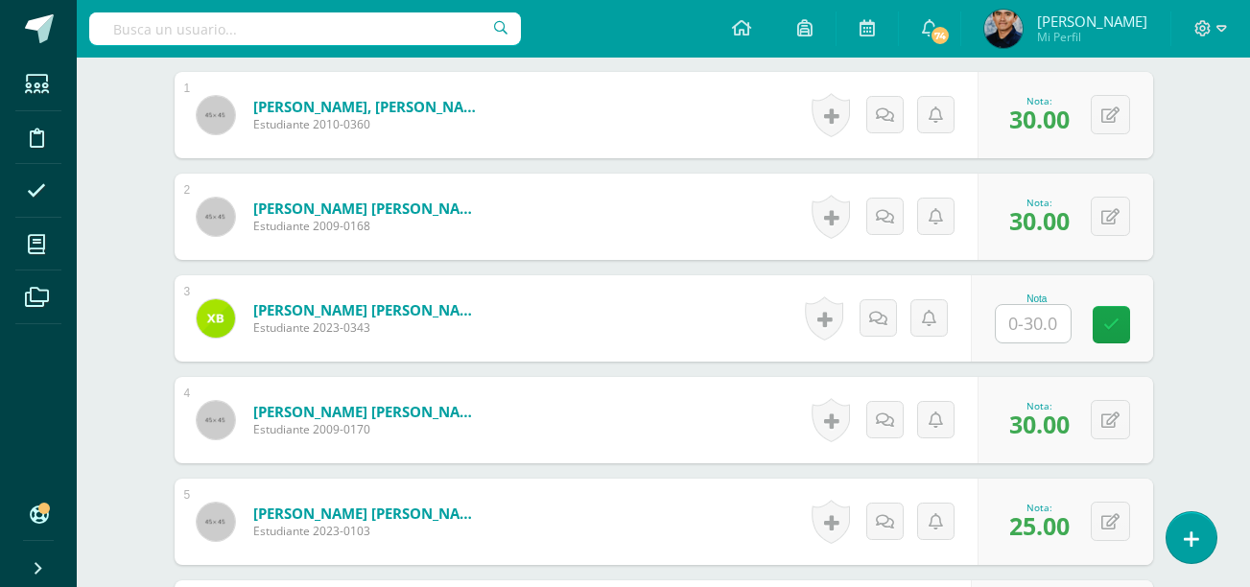
click at [1028, 319] on input "text" at bounding box center [1033, 323] width 75 height 37
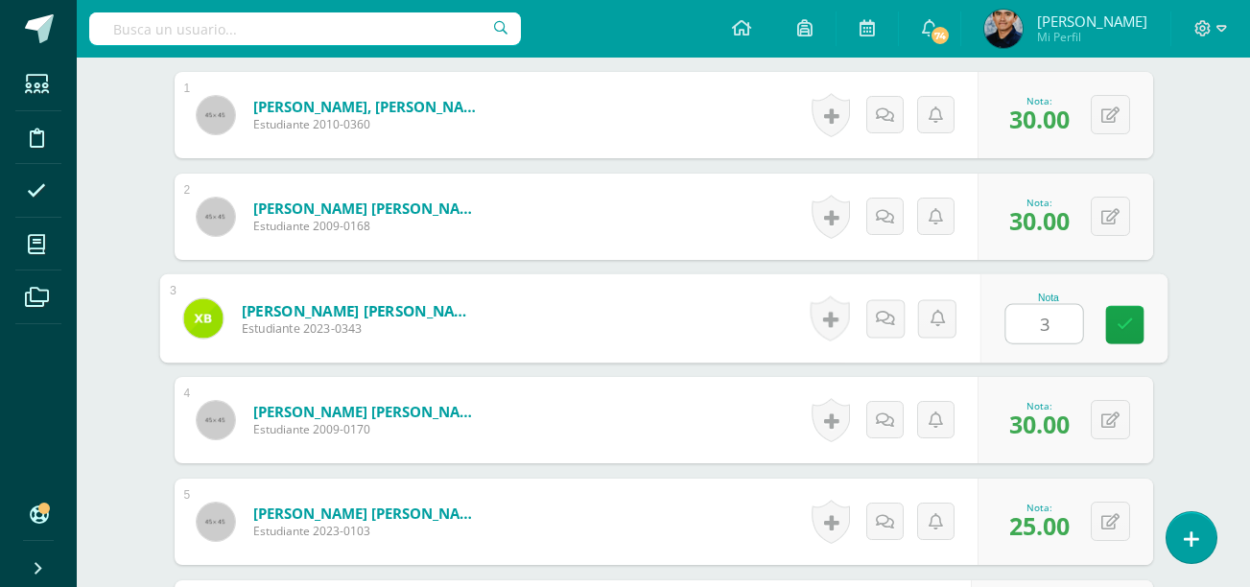
type input "30"
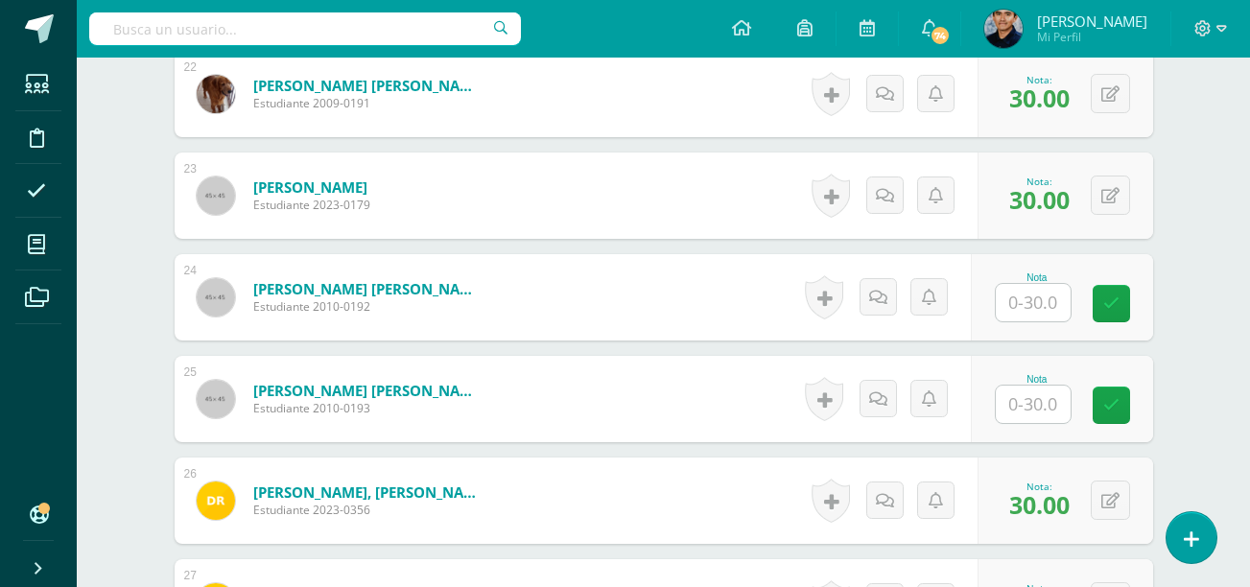
scroll to position [3131, 0]
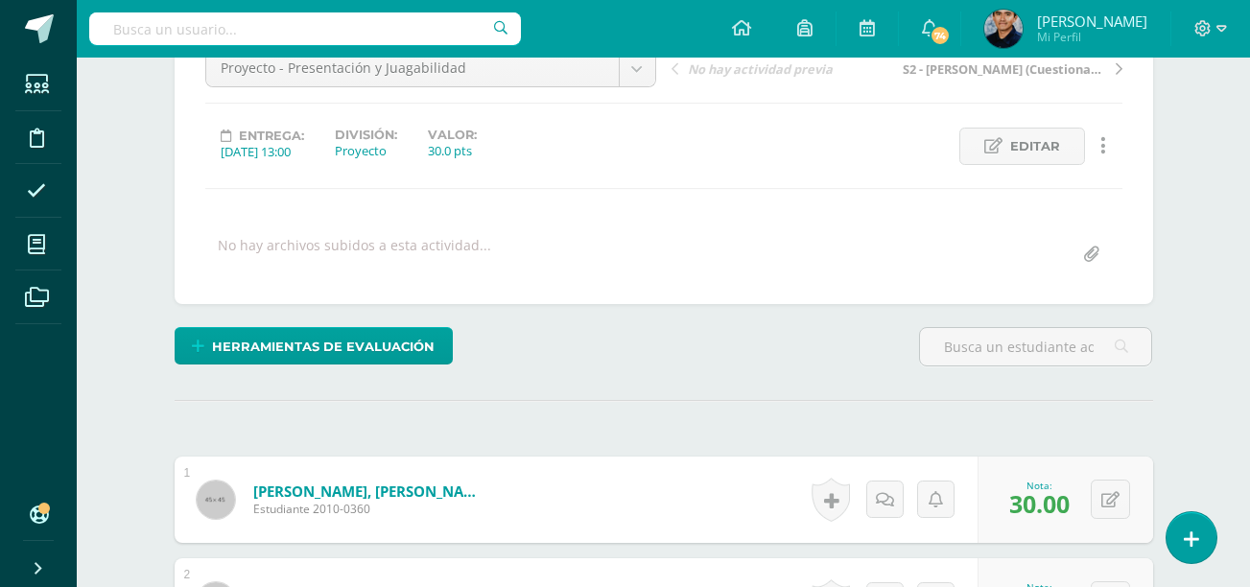
scroll to position [0, 0]
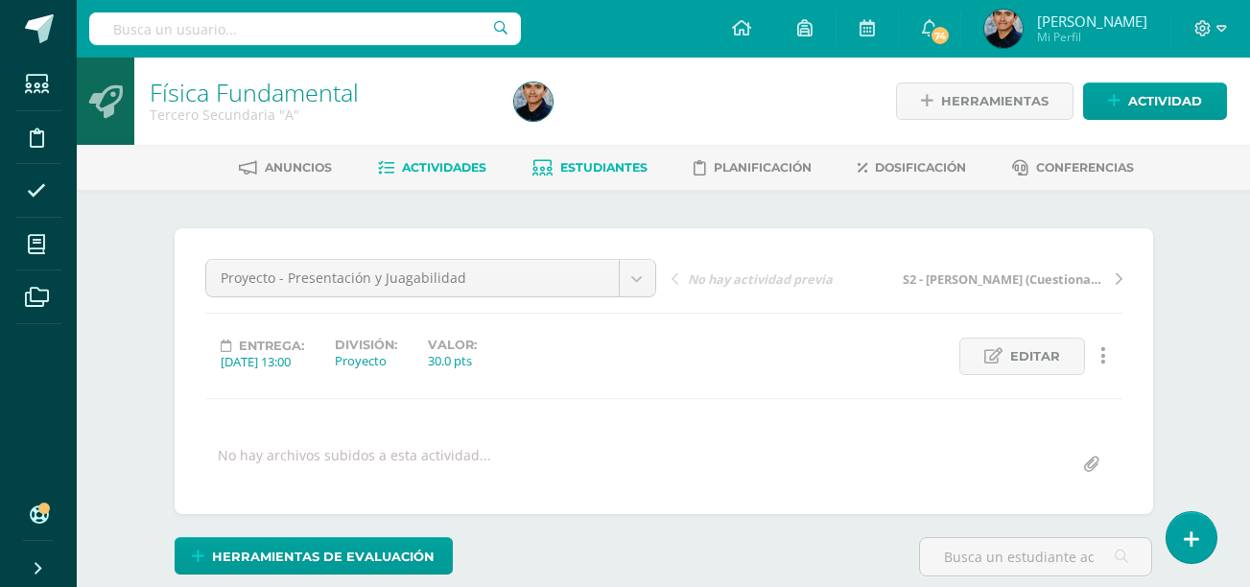
click at [549, 165] on icon at bounding box center [542, 168] width 20 height 16
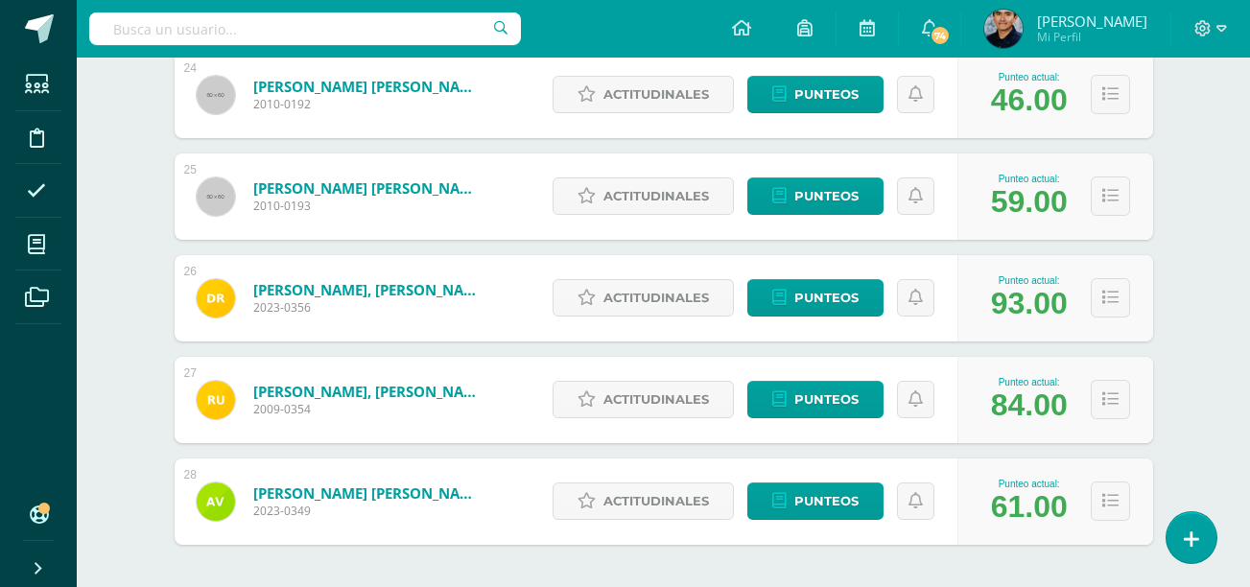
scroll to position [2732, 0]
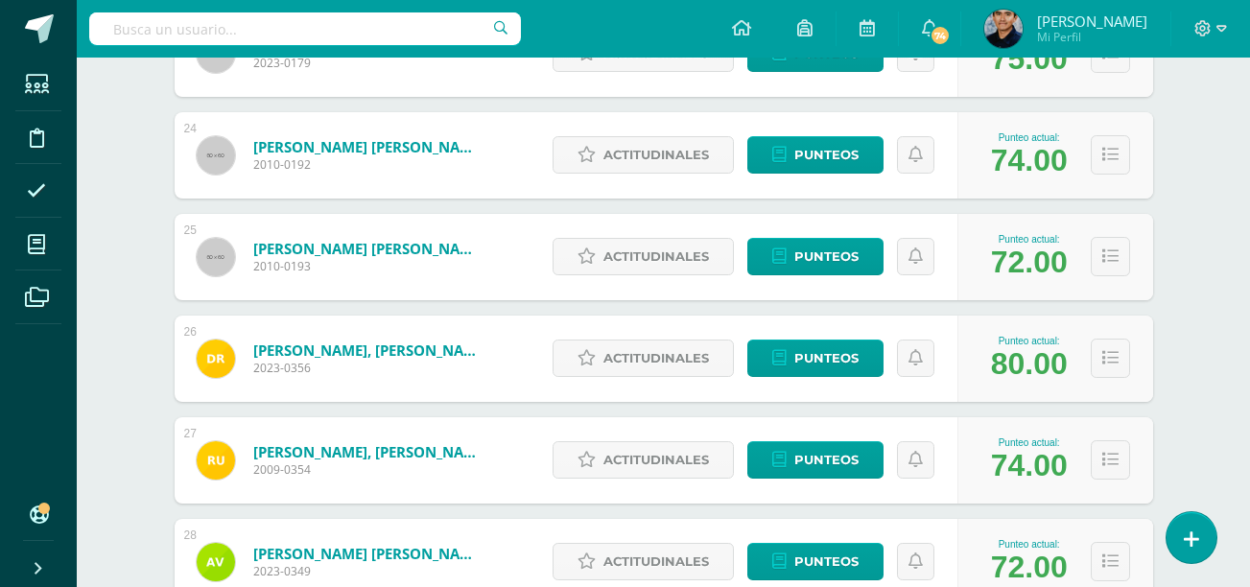
scroll to position [2696, 0]
